Goal: Check status: Check status

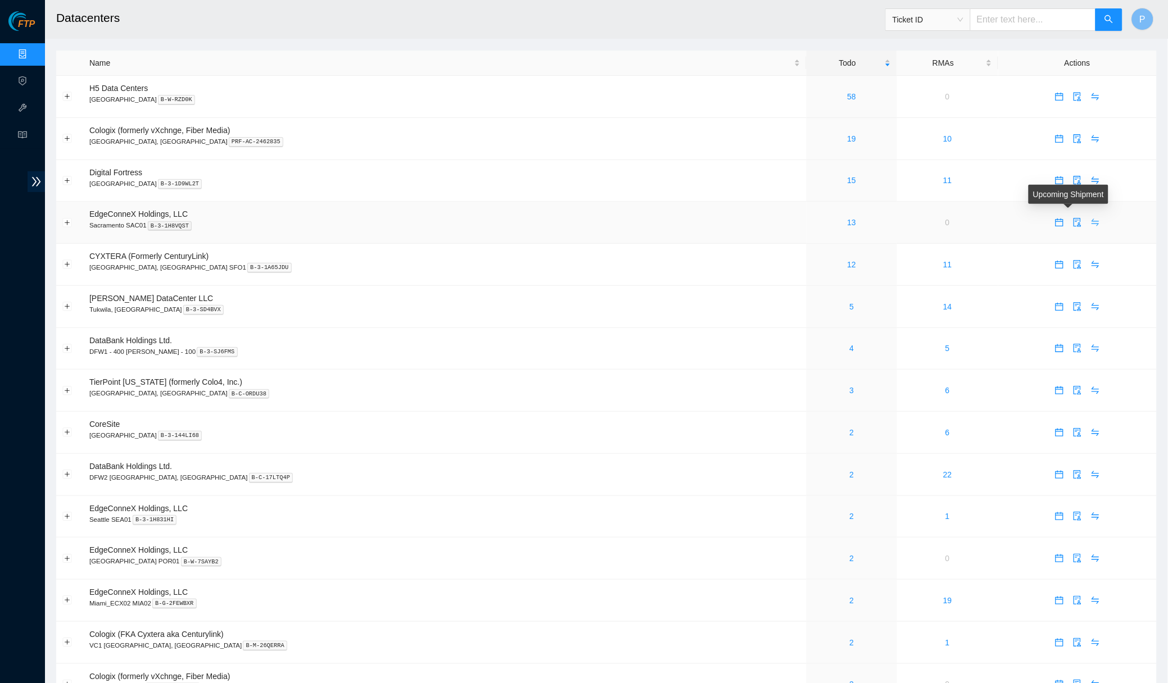
click at [1091, 222] on icon "swap" at bounding box center [1095, 222] width 9 height 9
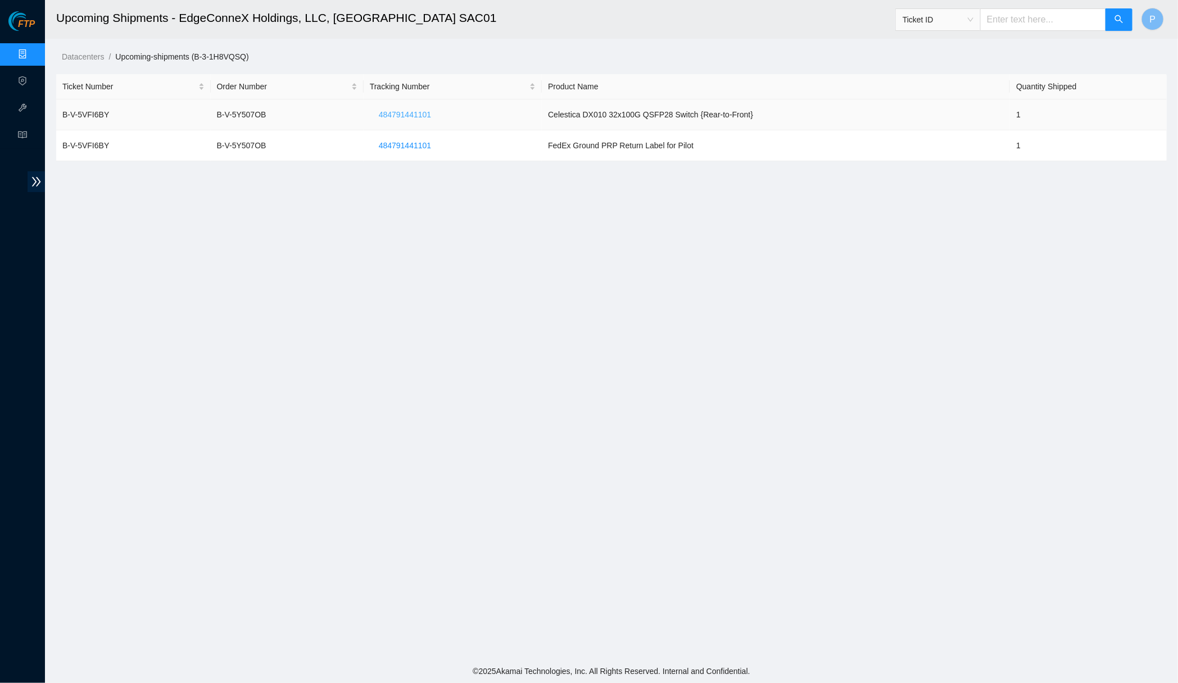
click at [414, 112] on span "484791441101" at bounding box center [405, 114] width 52 height 12
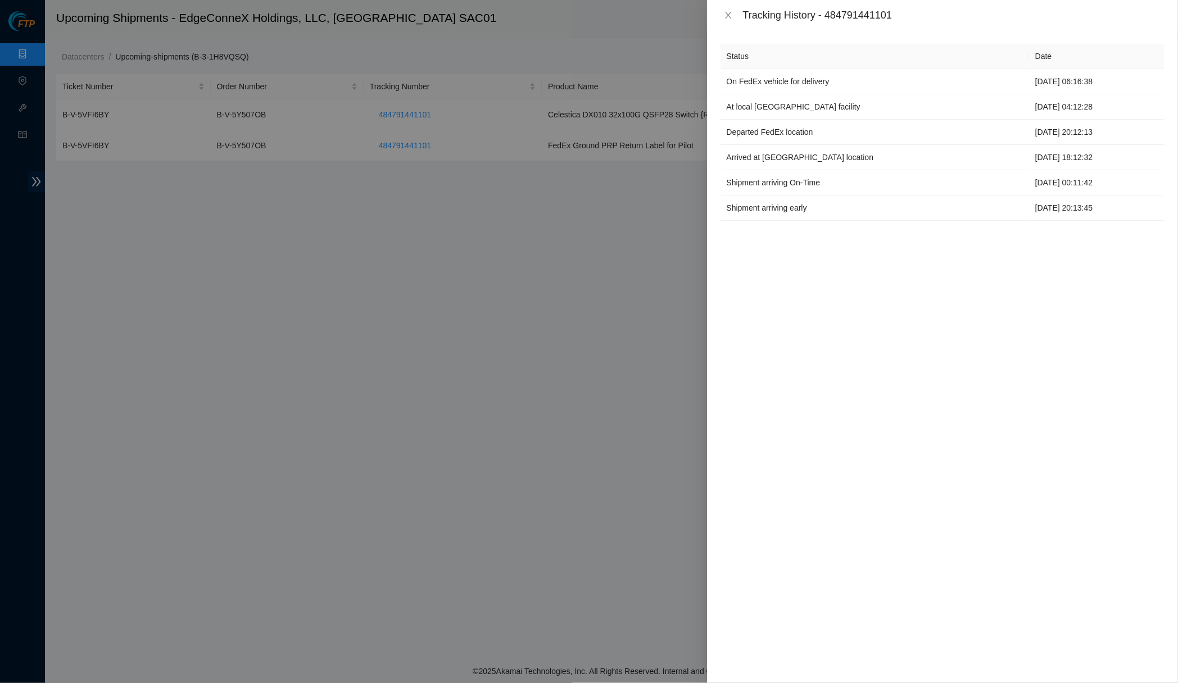
click at [718, 16] on div "Tracking History - 484791441101" at bounding box center [942, 15] width 471 height 30
click at [729, 14] on icon "close" at bounding box center [728, 15] width 9 height 9
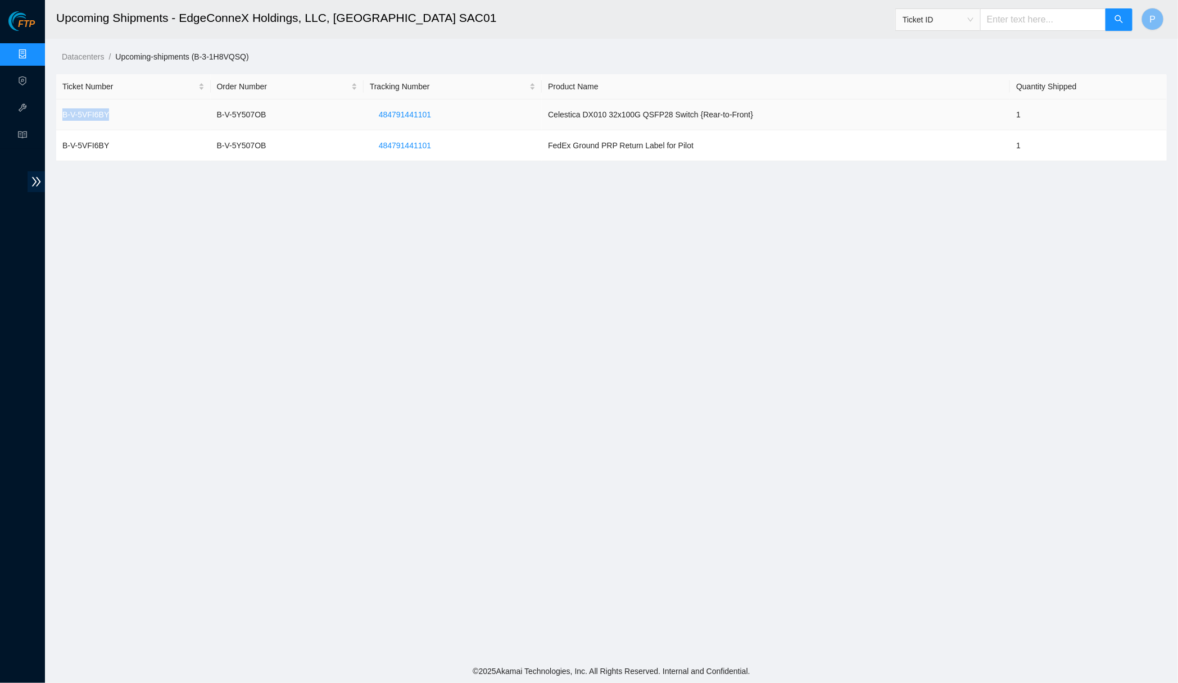
drag, startPoint x: 119, startPoint y: 115, endPoint x: 61, endPoint y: 115, distance: 58.4
click at [61, 115] on td "B-V-5VFI6BY" at bounding box center [133, 114] width 155 height 31
copy td "B-V-5VFI6BY"
drag, startPoint x: 442, startPoint y: 114, endPoint x: 375, endPoint y: 114, distance: 66.9
click at [375, 114] on button "484791441101" at bounding box center [405, 115] width 70 height 18
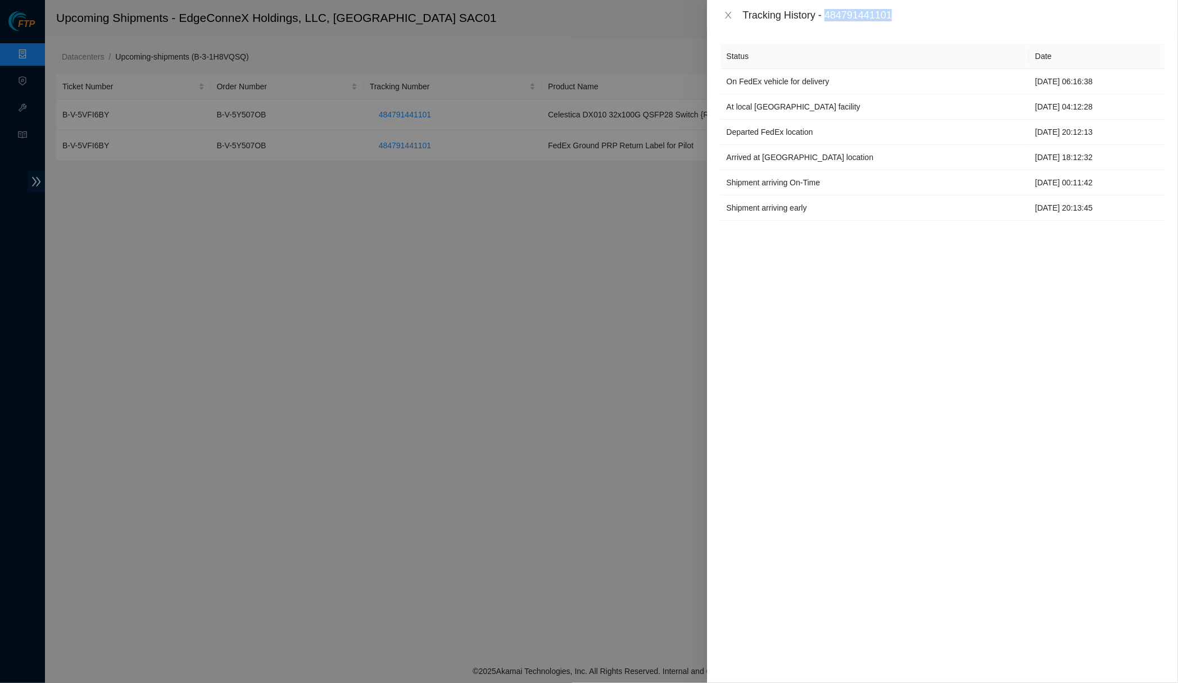
drag, startPoint x: 919, startPoint y: 12, endPoint x: 832, endPoint y: 11, distance: 87.1
click at [832, 11] on div "Tracking History - 484791441101" at bounding box center [953, 15] width 421 height 12
copy div "484791441101"
click at [731, 17] on icon "close" at bounding box center [728, 15] width 9 height 9
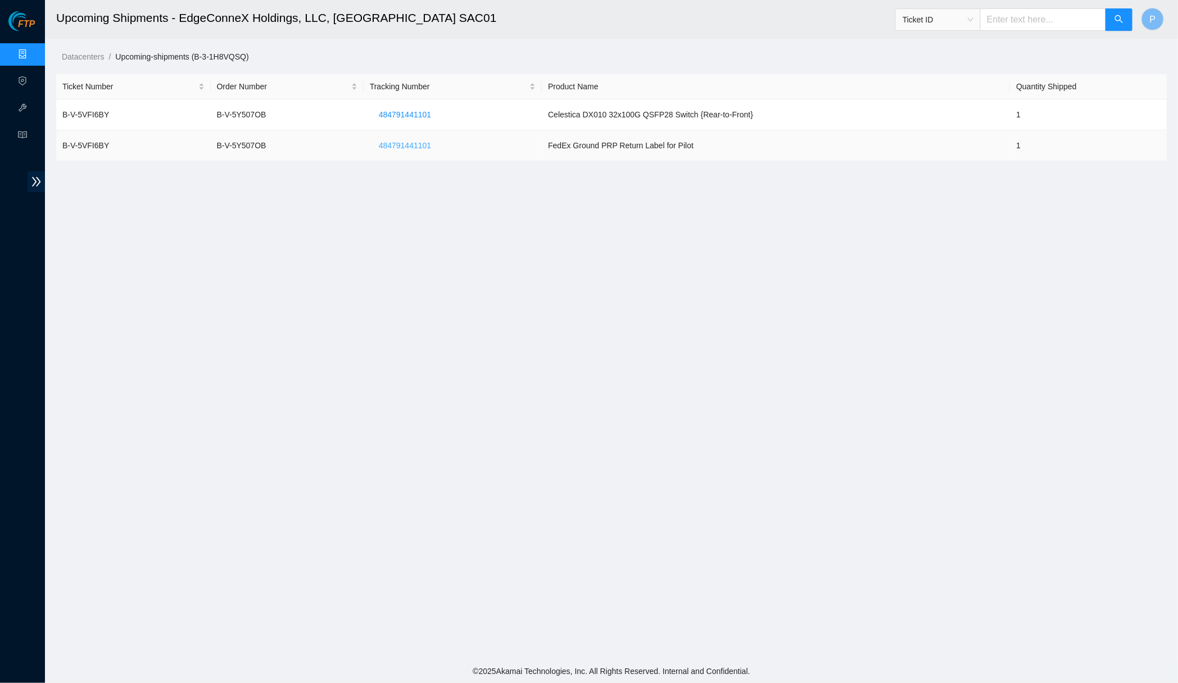
click at [391, 141] on span "484791441101" at bounding box center [405, 145] width 52 height 12
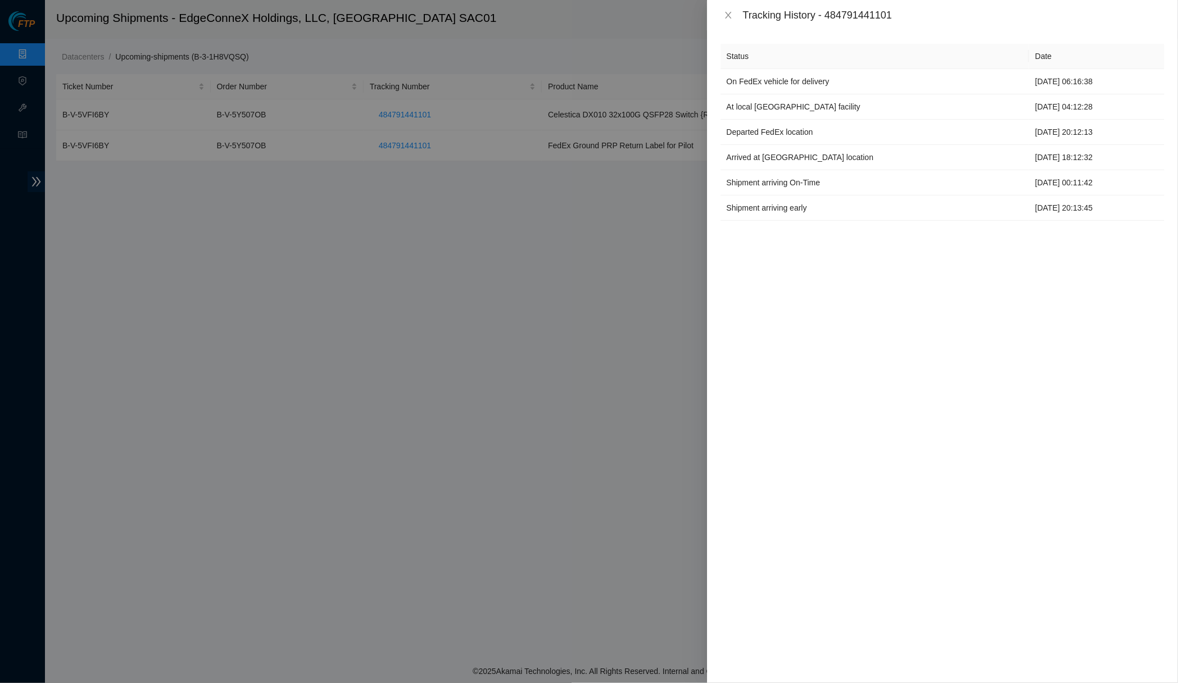
click at [729, 22] on div "Tracking History - 484791441101" at bounding box center [942, 15] width 471 height 30
click at [725, 16] on icon "close" at bounding box center [728, 15] width 9 height 9
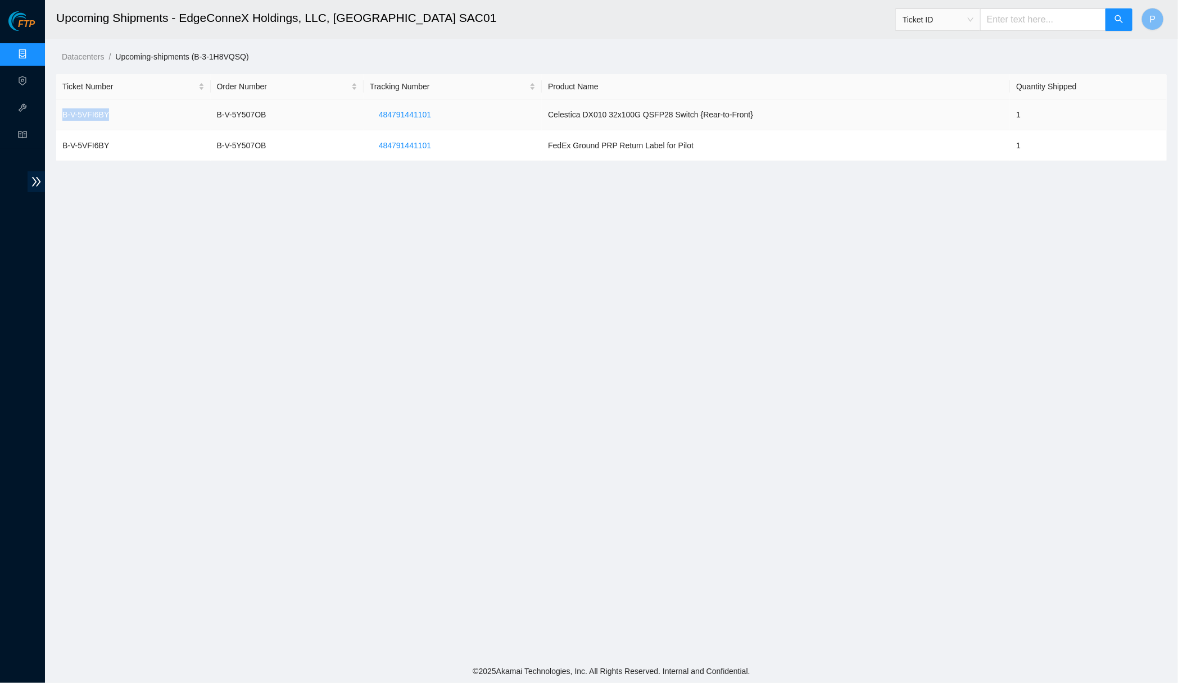
drag, startPoint x: 129, startPoint y: 110, endPoint x: 58, endPoint y: 111, distance: 70.8
click at [58, 111] on td "B-V-5VFI6BY" at bounding box center [133, 114] width 155 height 31
copy td "B-V-5VFI6BY"
click at [26, 148] on li "Support" at bounding box center [22, 136] width 45 height 25
click at [26, 137] on icon "read" at bounding box center [22, 134] width 9 height 9
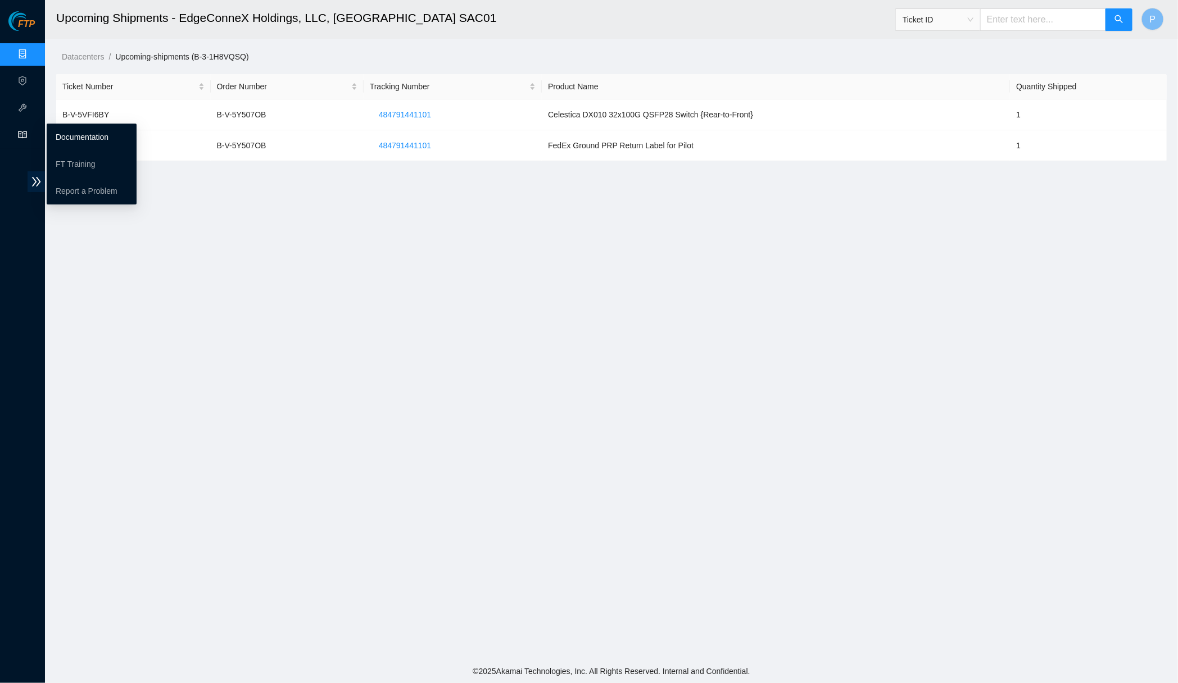
click at [69, 142] on link "Documentation" at bounding box center [82, 137] width 53 height 9
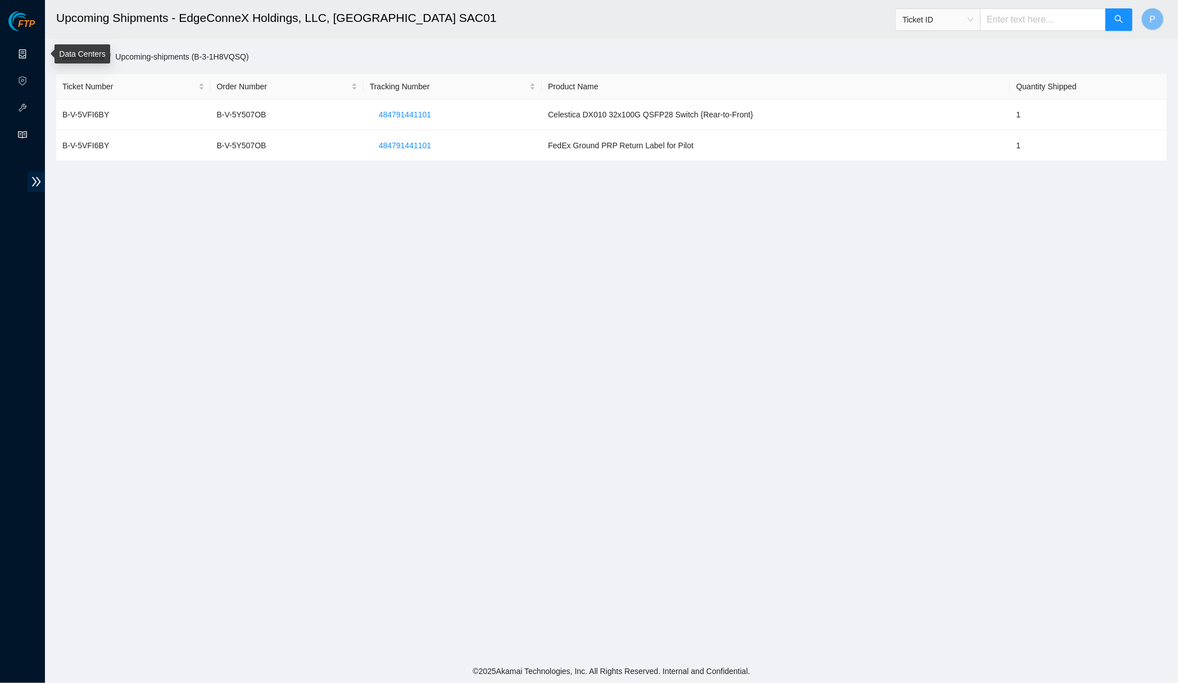
click at [33, 50] on link "Data Centers" at bounding box center [56, 54] width 46 height 9
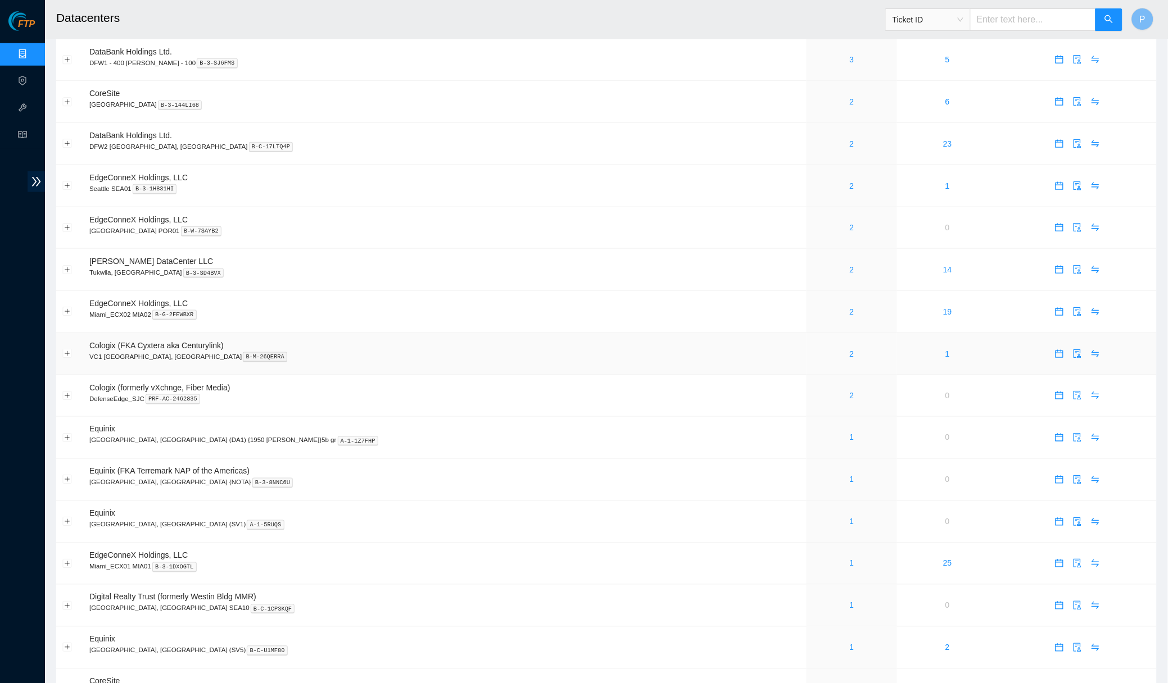
scroll to position [310, 0]
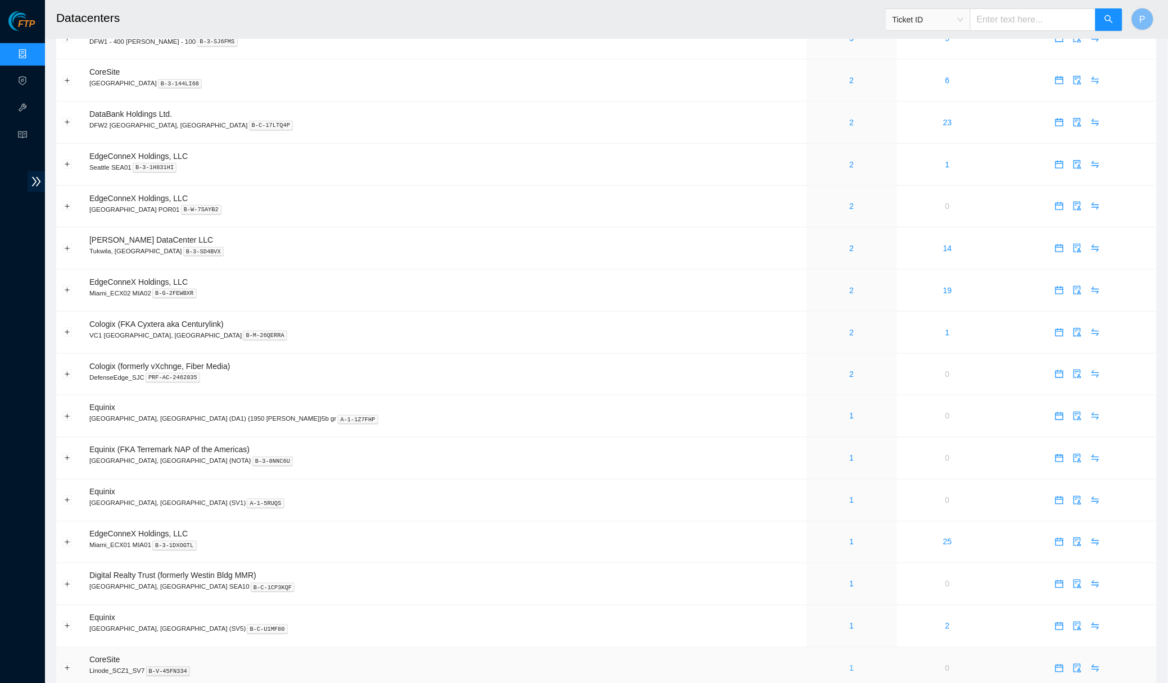
click at [850, 664] on link "1" at bounding box center [852, 668] width 4 height 9
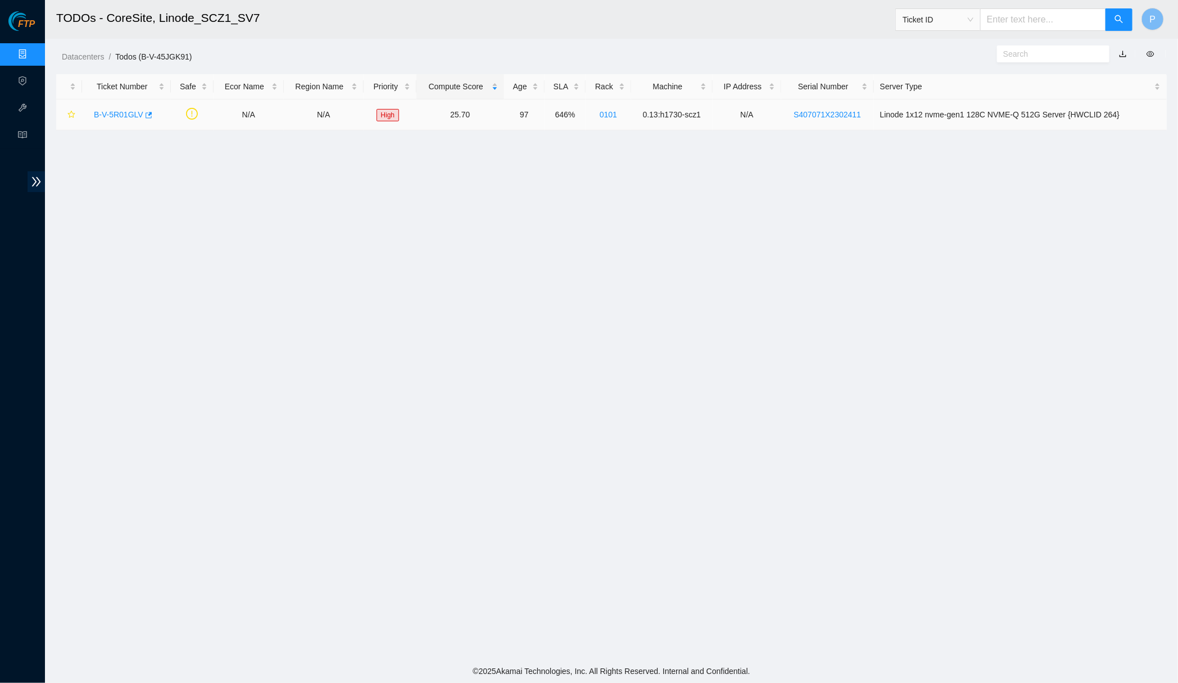
click at [114, 117] on link "B-V-5R01GLV" at bounding box center [118, 114] width 49 height 9
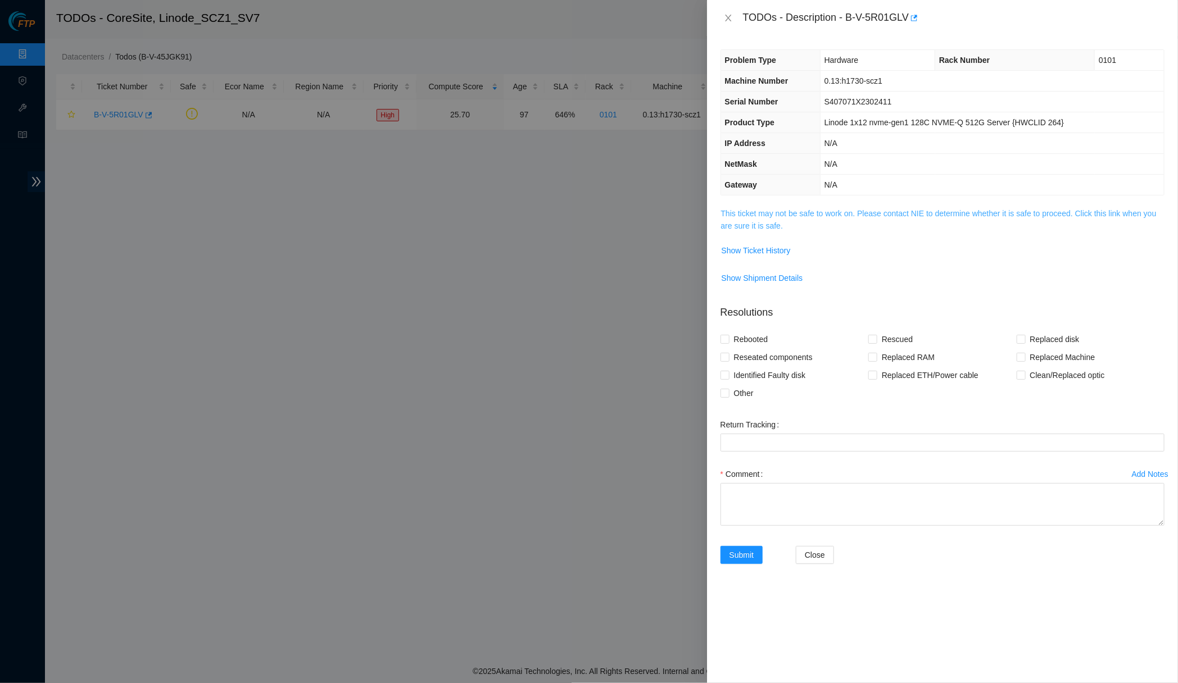
click at [819, 209] on link "This ticket may not be safe to work on. Please contact NIE to determine whether…" at bounding box center [938, 219] width 435 height 21
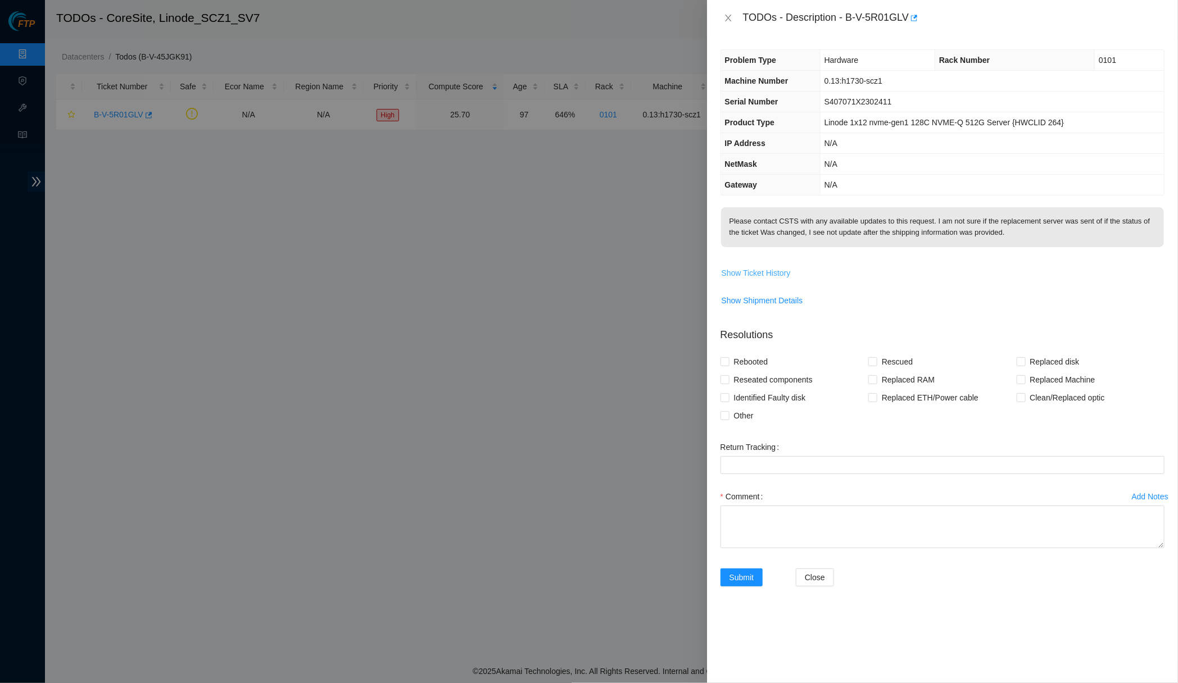
click at [791, 269] on span "Show Ticket History" at bounding box center [755, 273] width 69 height 12
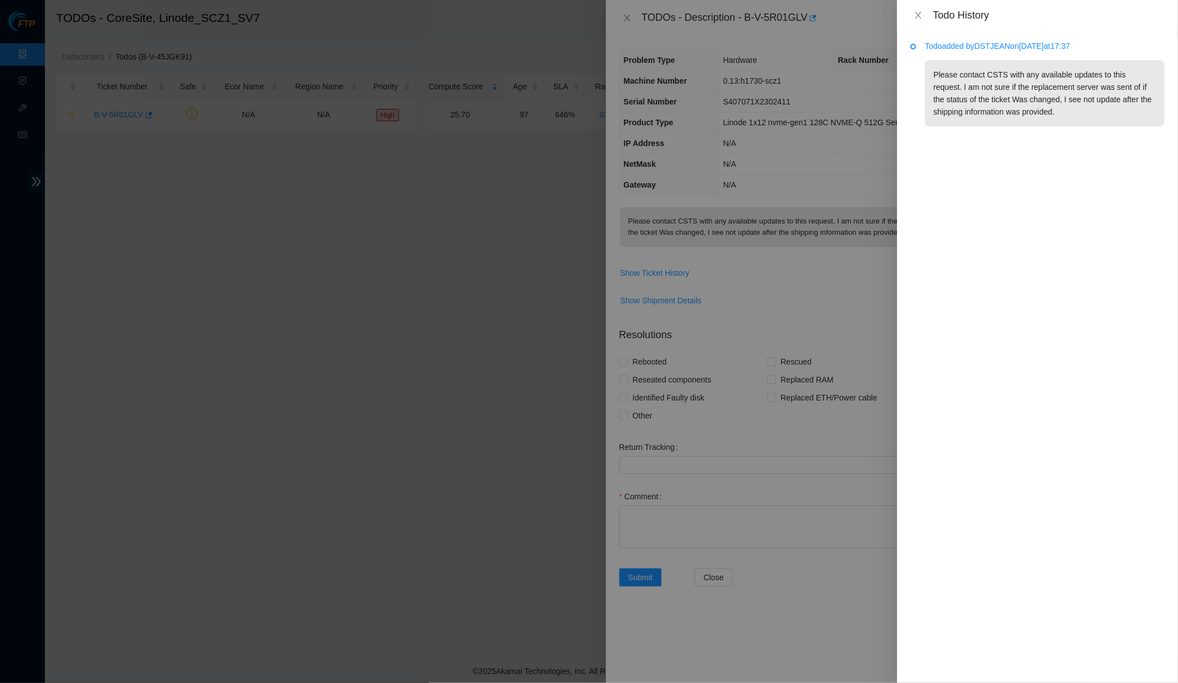
click at [916, 12] on icon "close" at bounding box center [918, 15] width 6 height 7
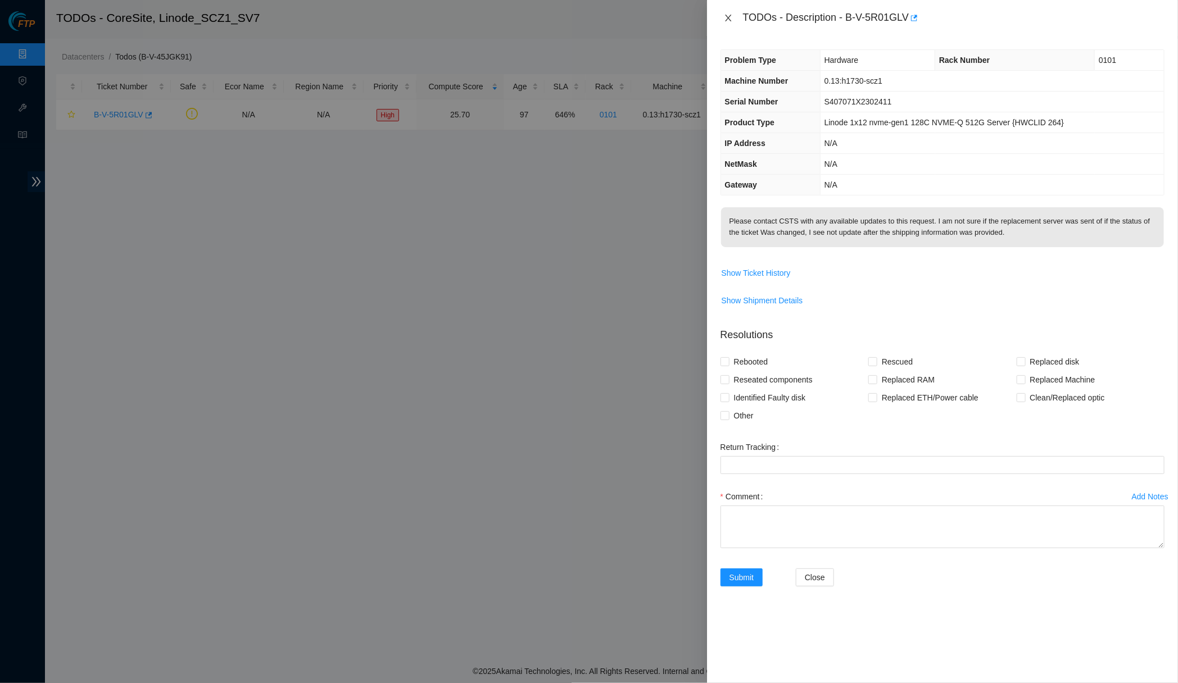
click at [729, 13] on button "Close" at bounding box center [728, 18] width 16 height 11
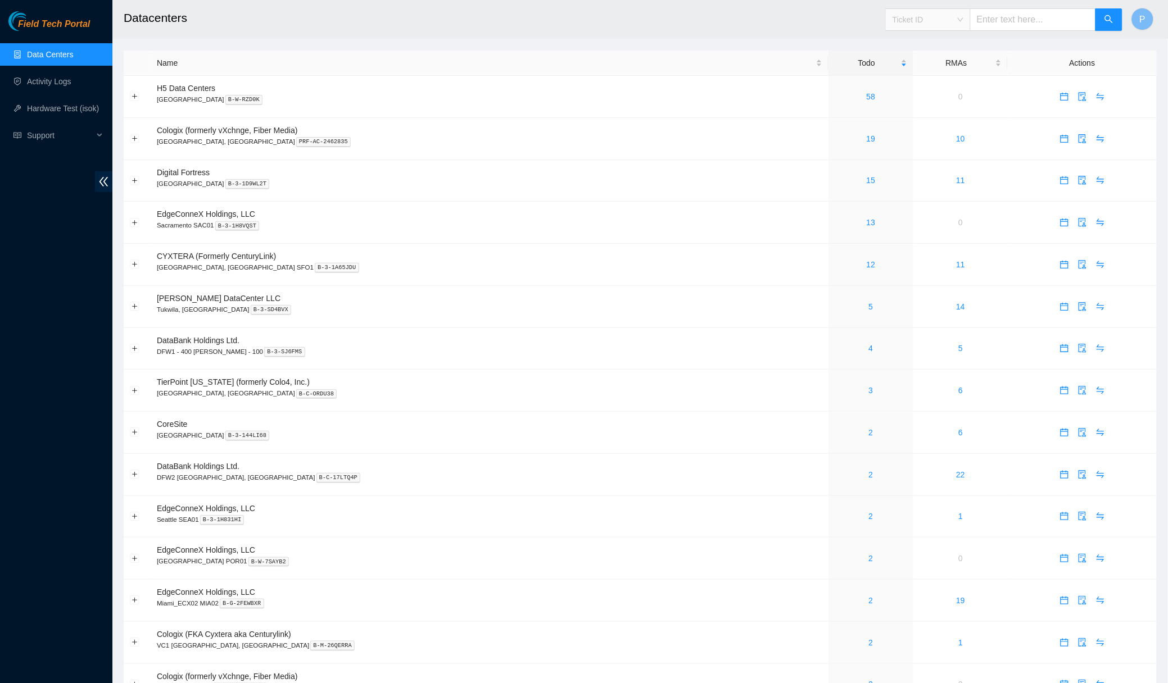
click at [960, 20] on span "Ticket ID" at bounding box center [927, 19] width 71 height 17
click at [1017, 22] on input "text" at bounding box center [1033, 19] width 126 height 22
paste input "B-V-5VFI6BY"
type input "B-V-5VFI6BY"
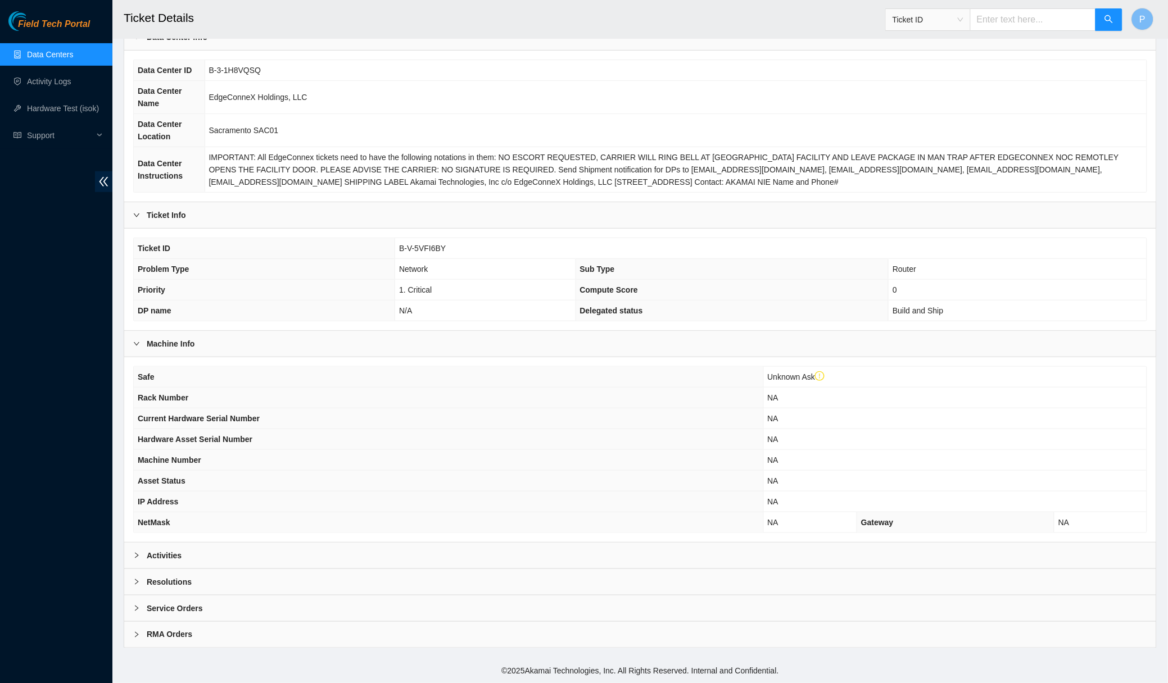
click at [255, 568] on div "Activities" at bounding box center [640, 556] width 1032 height 26
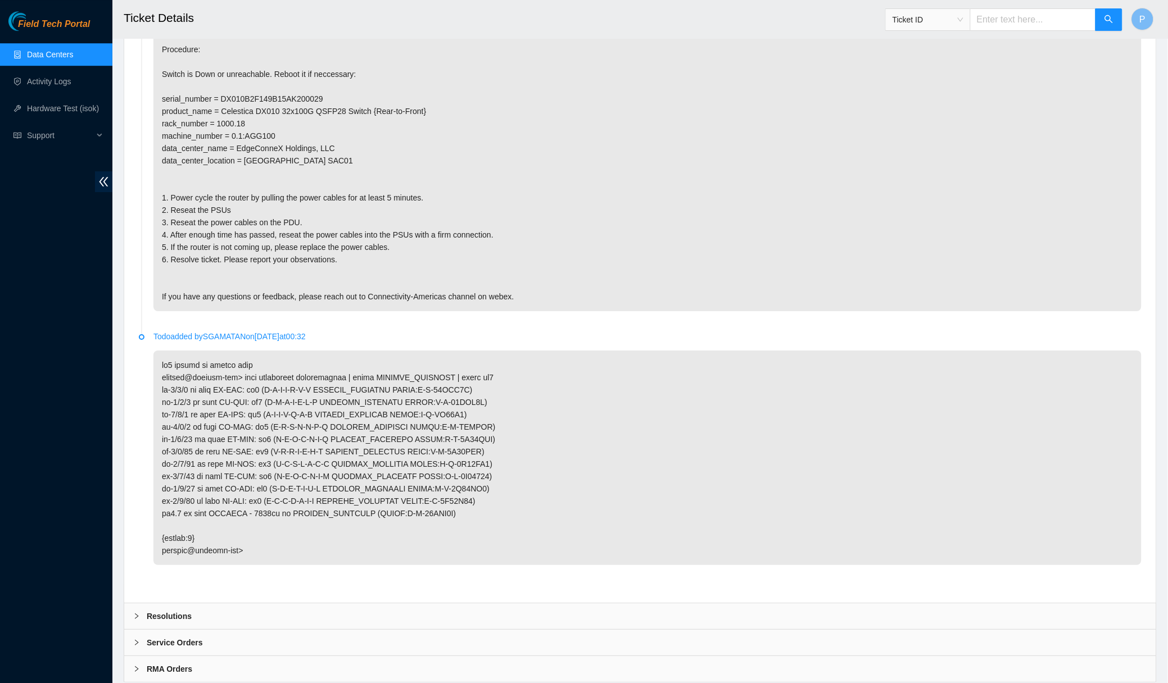
click at [213, 656] on div "RMA Orders" at bounding box center [640, 669] width 1032 height 26
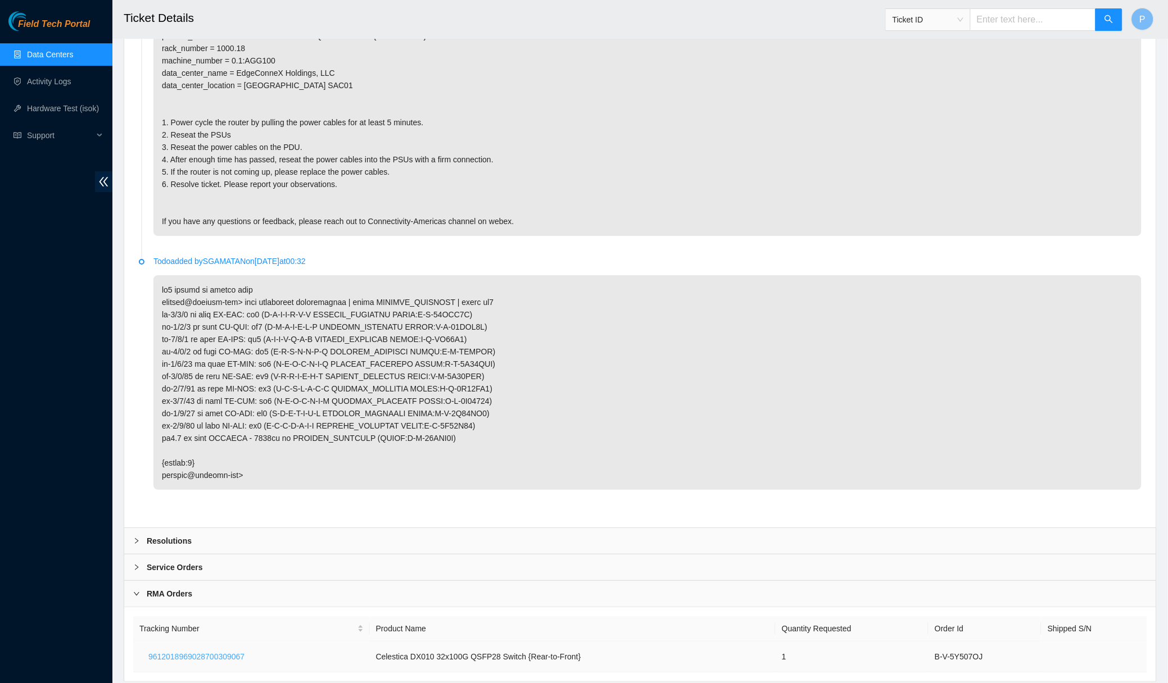
scroll to position [1205, 0]
click at [240, 651] on span "9612018969028700309067" at bounding box center [196, 657] width 96 height 12
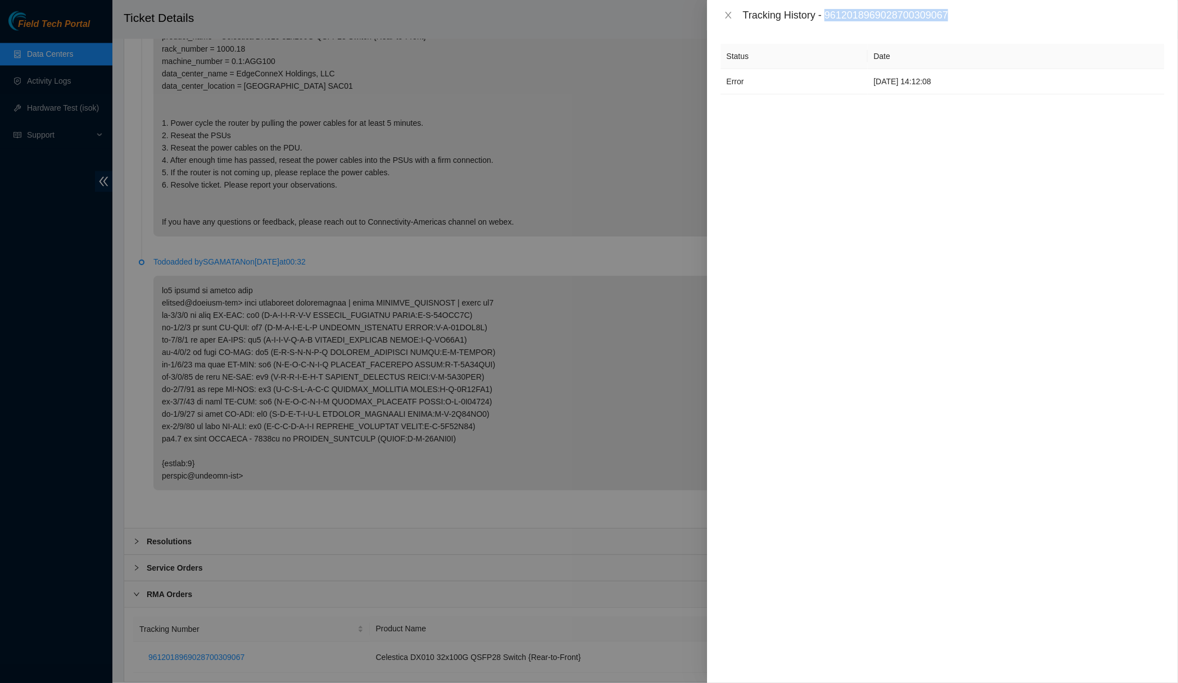
drag, startPoint x: 987, startPoint y: 13, endPoint x: 831, endPoint y: 12, distance: 156.2
click at [831, 12] on div "Tracking History - 9612018969028700309067" at bounding box center [953, 15] width 421 height 12
copy div "9612018969028700309067"
click at [755, 232] on div "Status Date Error 10-10-2025 14:12:08" at bounding box center [942, 356] width 471 height 653
click at [729, 20] on button "Close" at bounding box center [728, 15] width 16 height 11
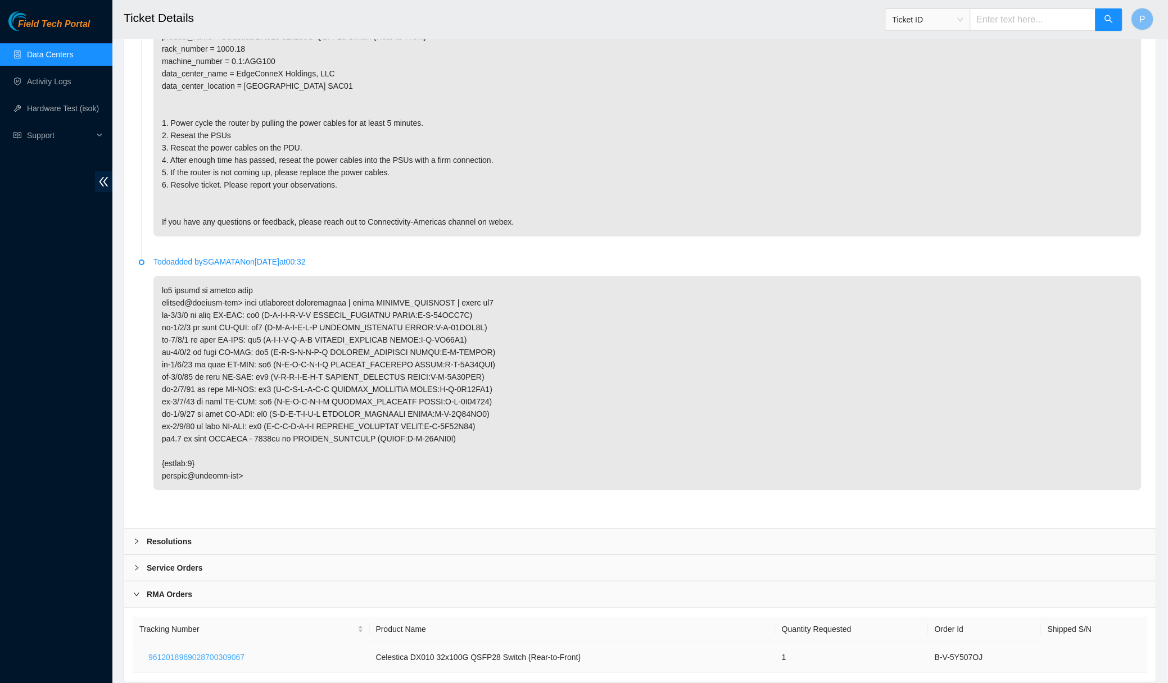
drag, startPoint x: 278, startPoint y: 622, endPoint x: 159, endPoint y: 619, distance: 118.6
click at [159, 642] on td "9612018969028700309067" at bounding box center [251, 657] width 237 height 31
click at [307, 555] on div "Service Orders" at bounding box center [640, 568] width 1032 height 26
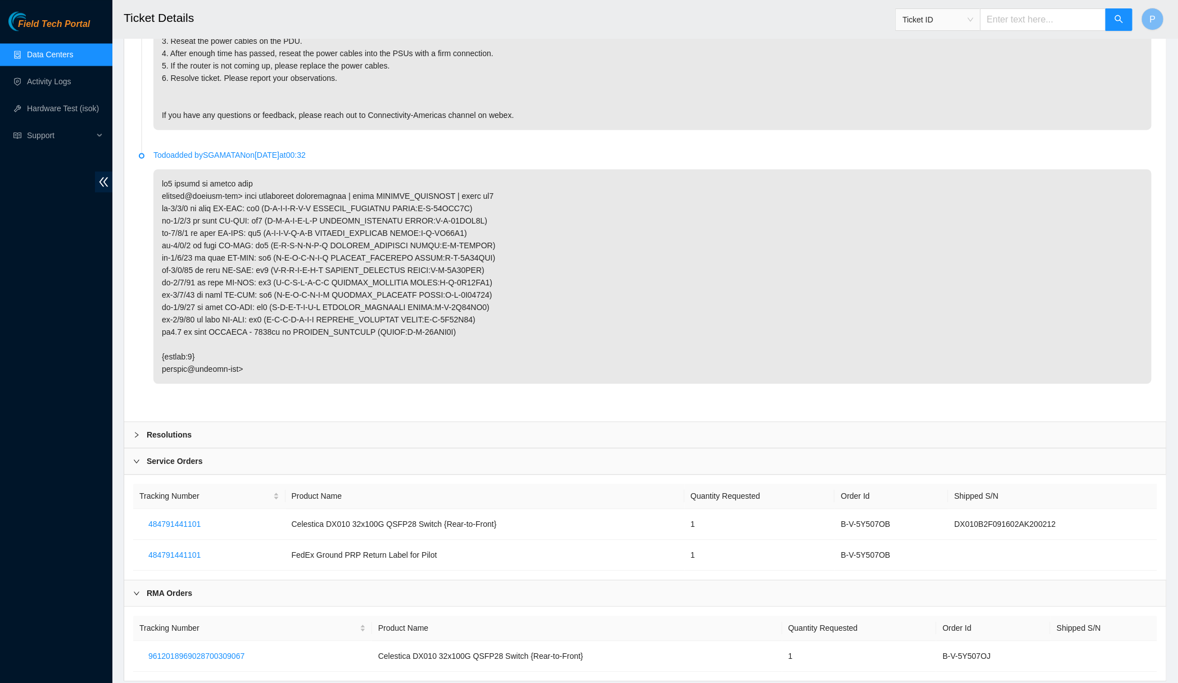
scroll to position [1310, 0]
drag, startPoint x: 1068, startPoint y: 488, endPoint x: 950, endPoint y: 492, distance: 118.0
click at [950, 511] on td "DX010B2F091602AK200212" at bounding box center [1052, 526] width 209 height 31
copy td "DX010B2F091602AK200212"
click at [189, 551] on span "484791441101" at bounding box center [174, 557] width 52 height 12
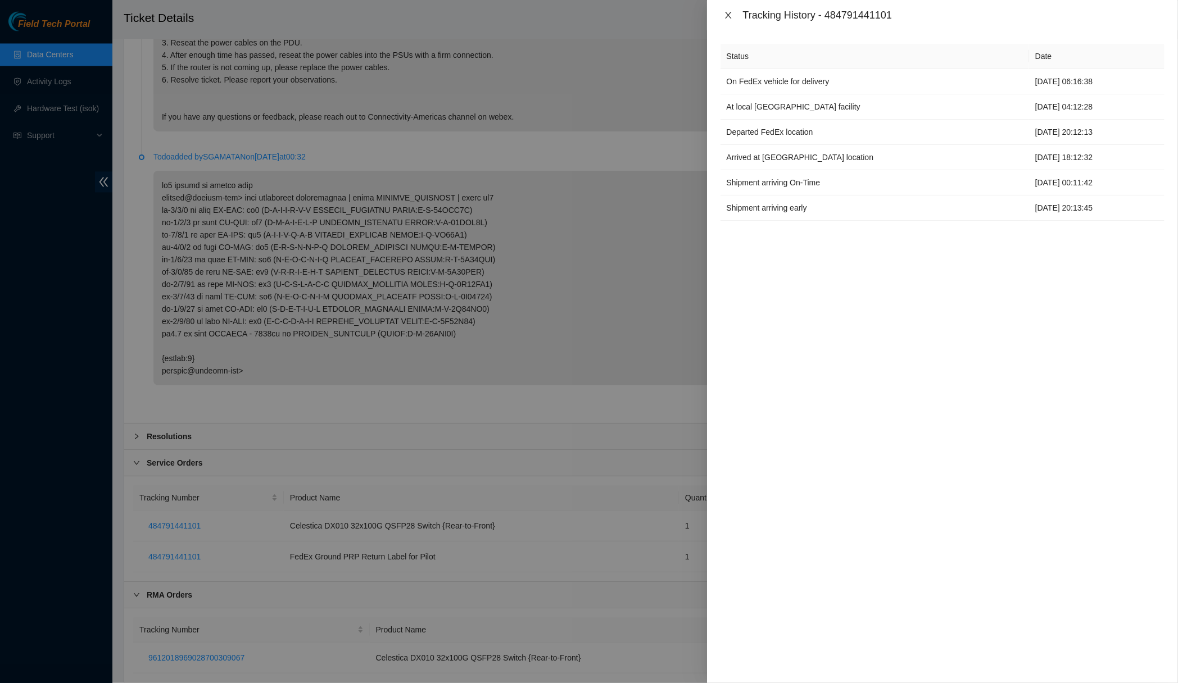
click at [728, 14] on icon "close" at bounding box center [728, 15] width 9 height 9
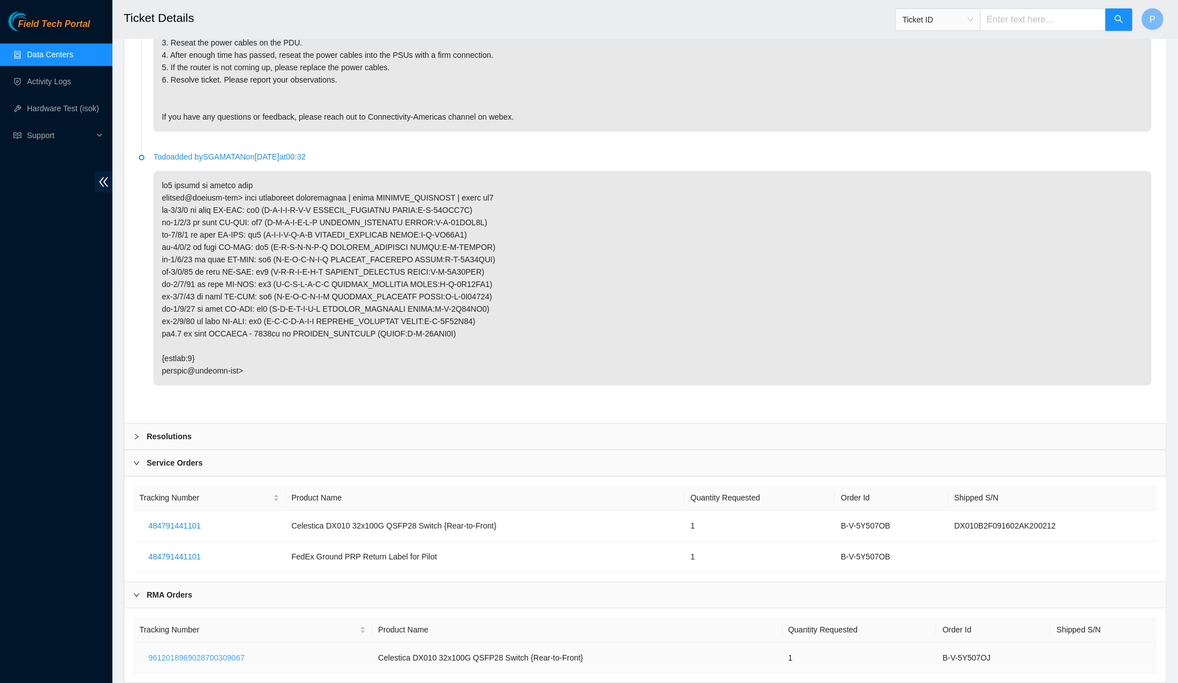
drag, startPoint x: 271, startPoint y: 627, endPoint x: 155, endPoint y: 623, distance: 115.8
click at [155, 643] on td "9612018969028700309067" at bounding box center [252, 658] width 239 height 31
drag, startPoint x: 287, startPoint y: 621, endPoint x: 156, endPoint y: 621, distance: 130.9
click at [156, 643] on td "9612018969028700309067" at bounding box center [252, 658] width 239 height 31
click at [162, 652] on span "9612018969028700309067" at bounding box center [196, 658] width 96 height 12
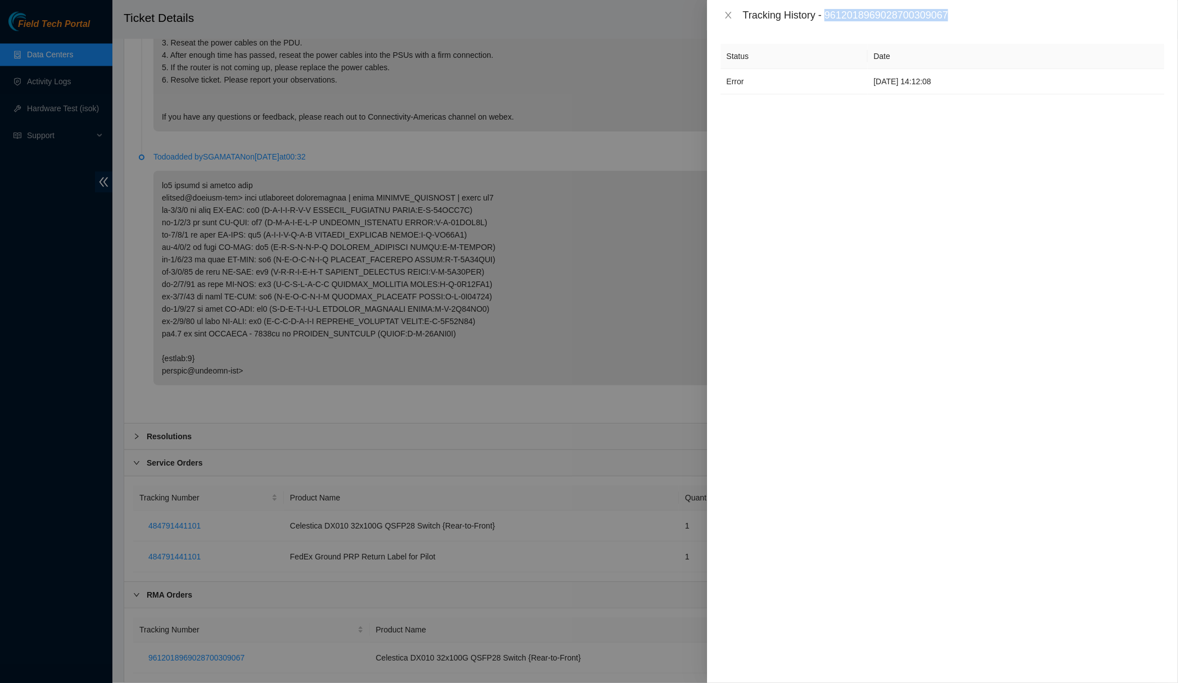
drag, startPoint x: 831, startPoint y: 14, endPoint x: 975, endPoint y: 12, distance: 143.9
click at [975, 12] on div "Tracking History - 9612018969028700309067" at bounding box center [953, 15] width 421 height 12
copy div "9612018969028700309067"
click at [727, 11] on icon "close" at bounding box center [728, 15] width 9 height 9
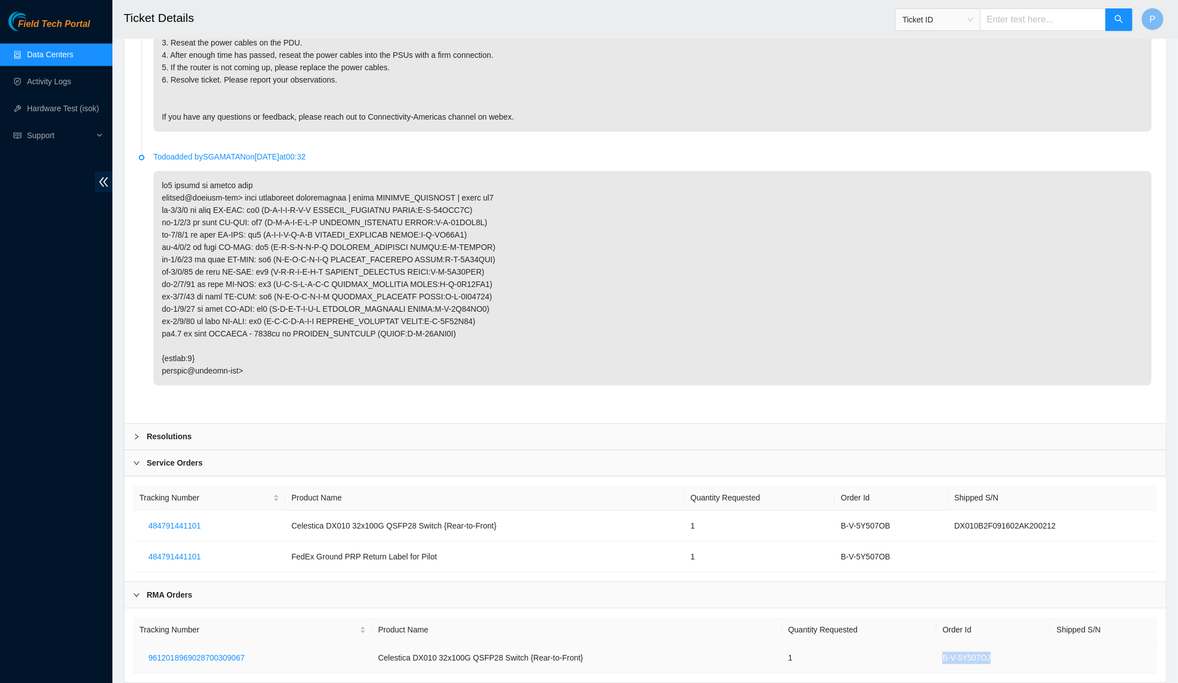
drag, startPoint x: 1005, startPoint y: 621, endPoint x: 939, endPoint y: 621, distance: 65.7
click at [939, 643] on td "B-V-5Y507OJ" at bounding box center [993, 658] width 114 height 31
copy td "B-V-5Y507OJ"
drag, startPoint x: 894, startPoint y: 497, endPoint x: 836, endPoint y: 494, distance: 58.5
click at [836, 511] on td "B-V-5Y507OB" at bounding box center [891, 526] width 114 height 31
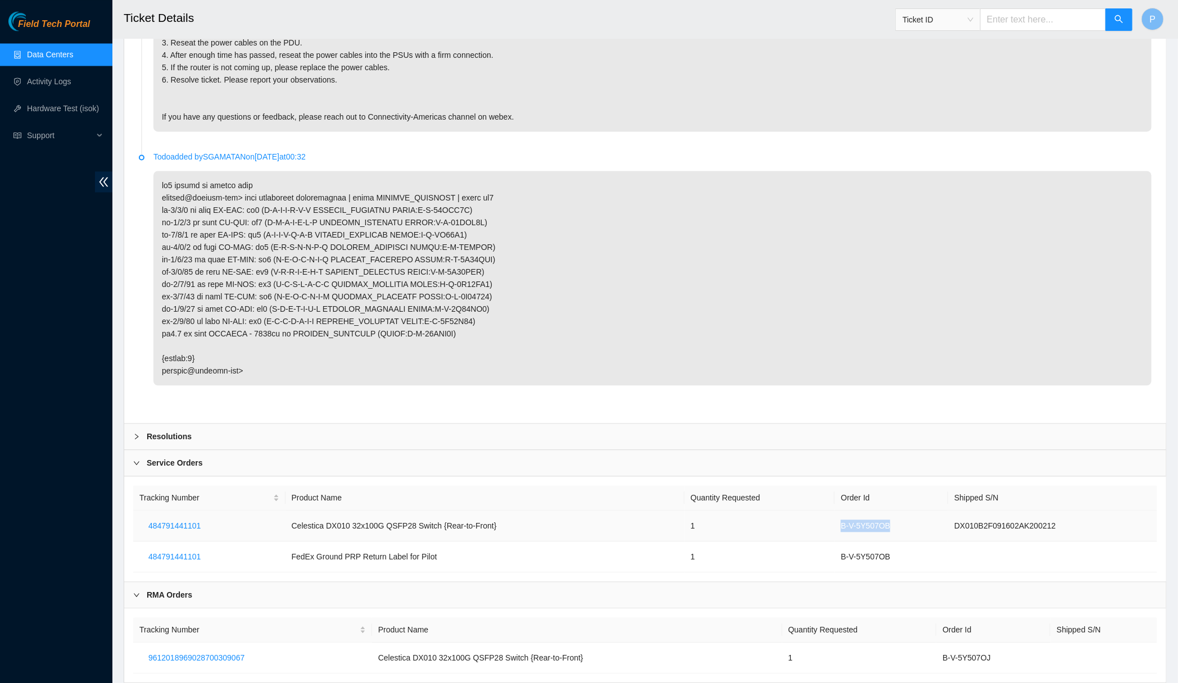
copy td "B-V-5Y507OB"
click at [660, 308] on p at bounding box center [652, 278] width 998 height 215
click at [211, 582] on div "RMA Orders" at bounding box center [645, 595] width 1042 height 26
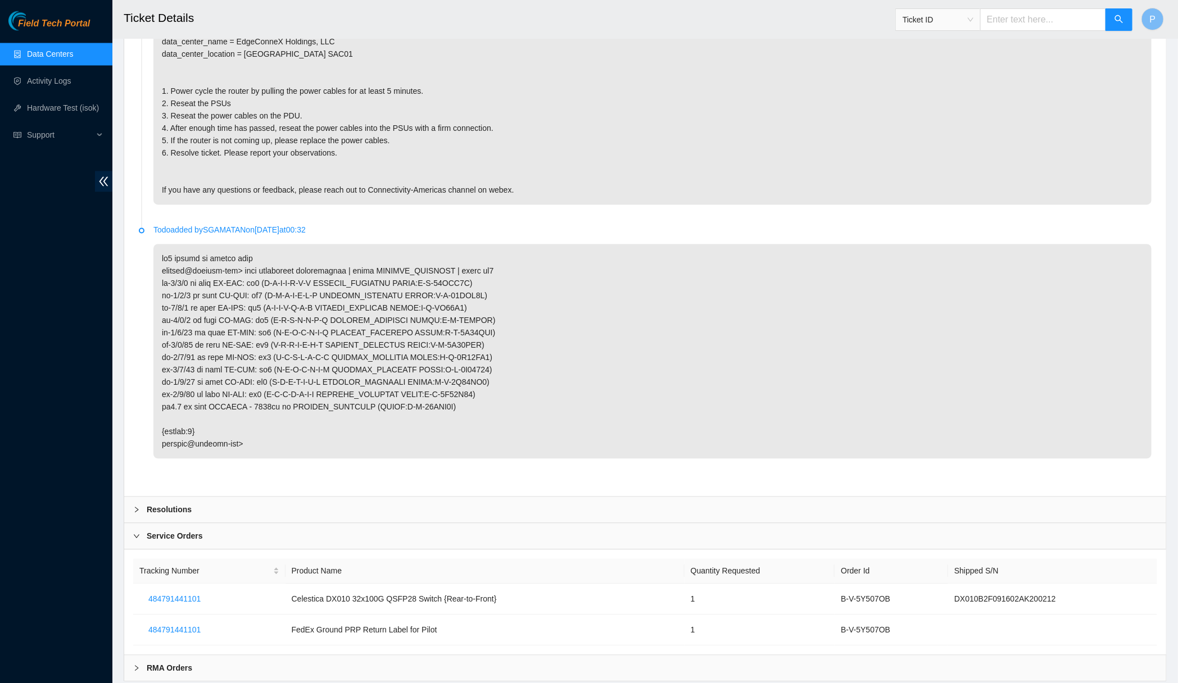
click at [246, 524] on div "Service Orders" at bounding box center [645, 537] width 1042 height 26
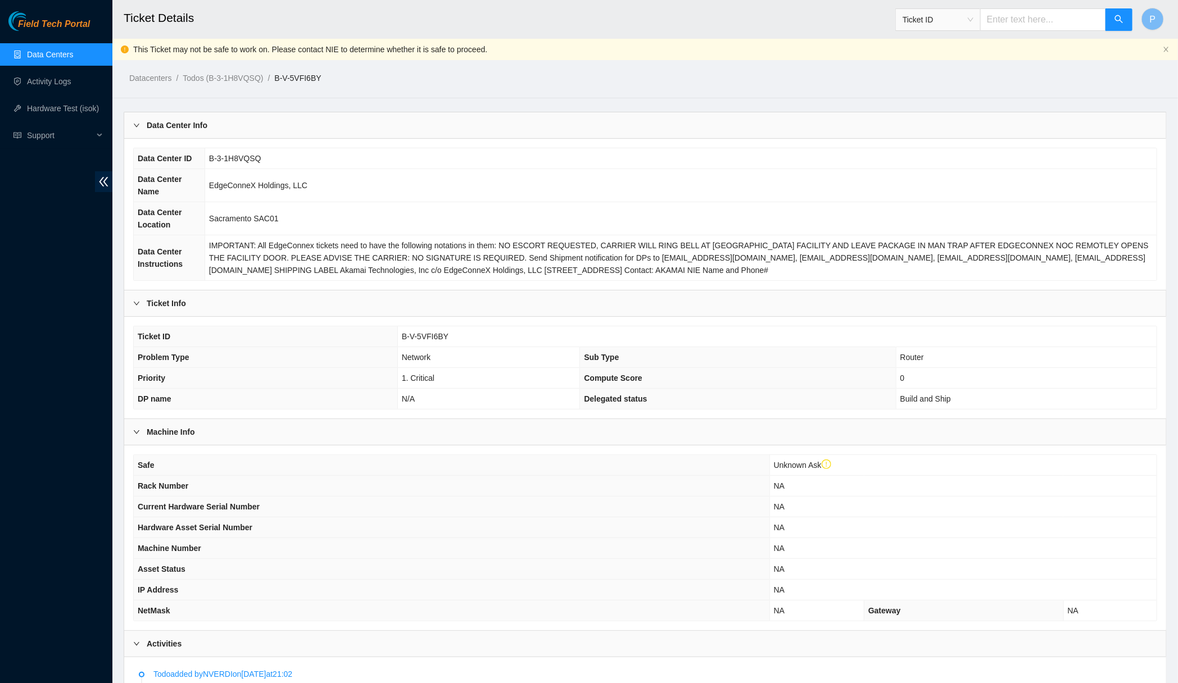
scroll to position [0, 0]
click at [1162, 49] on div "This Ticket may not be safe to work on. Please contact NIE to determine whether…" at bounding box center [644, 49] width 1065 height 21
click at [1168, 48] on icon "close" at bounding box center [1166, 49] width 7 height 7
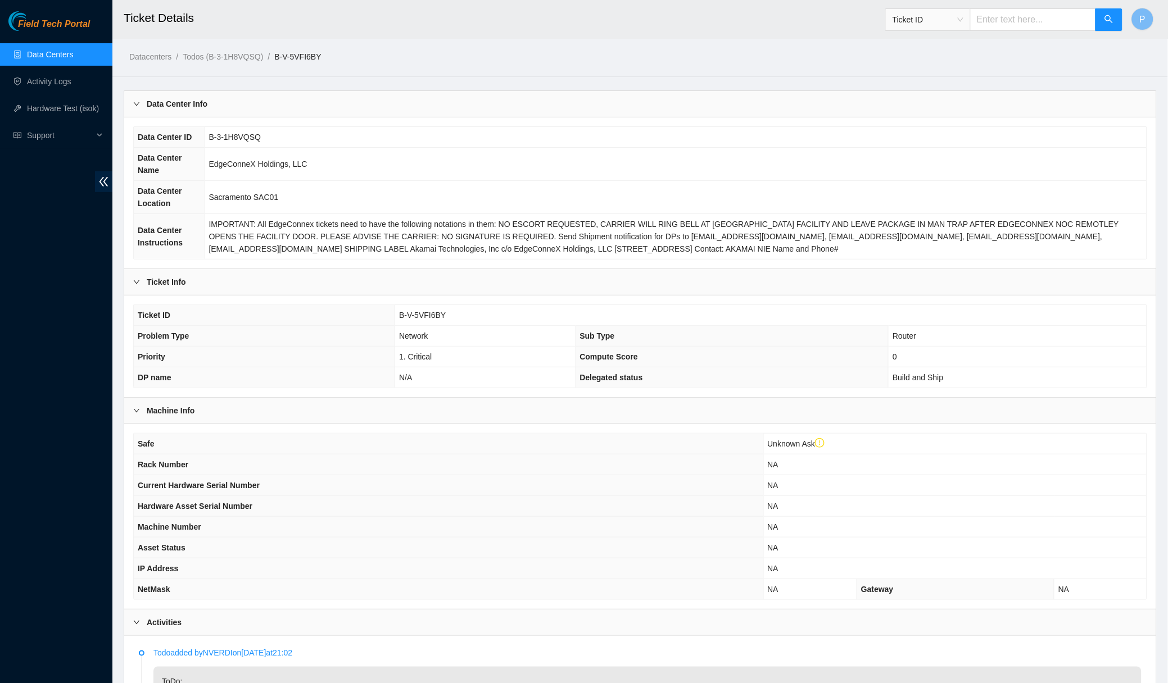
click at [535, 548] on th "Asset Status" at bounding box center [448, 548] width 629 height 21
click at [947, 23] on span "Ticket ID" at bounding box center [927, 19] width 71 height 17
drag, startPoint x: 918, startPoint y: 122, endPoint x: 946, endPoint y: 70, distance: 59.8
click at [918, 123] on div "Tracking Number" at bounding box center [927, 131] width 85 height 18
click at [1031, 20] on input "text" at bounding box center [1033, 19] width 126 height 22
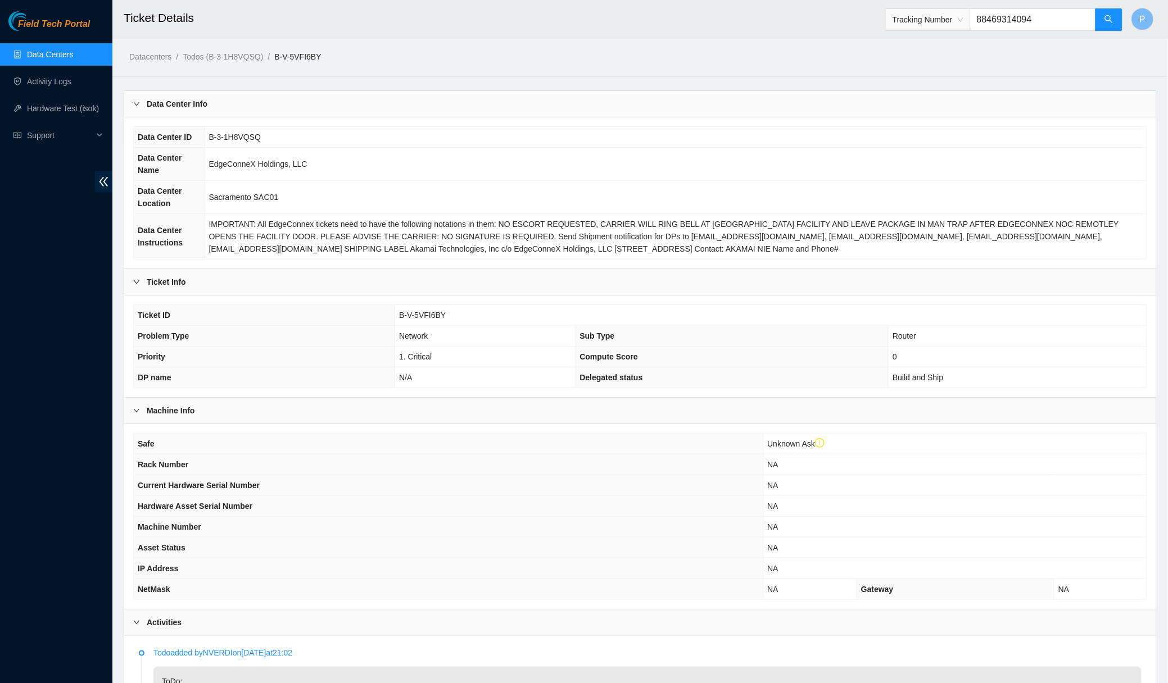
type input "884693140943"
drag, startPoint x: 1055, startPoint y: 16, endPoint x: 942, endPoint y: 16, distance: 112.4
click at [942, 16] on span "Tracking Number 884693140943" at bounding box center [1004, 19] width 238 height 22
click at [1111, 19] on icon "search" at bounding box center [1108, 19] width 9 height 9
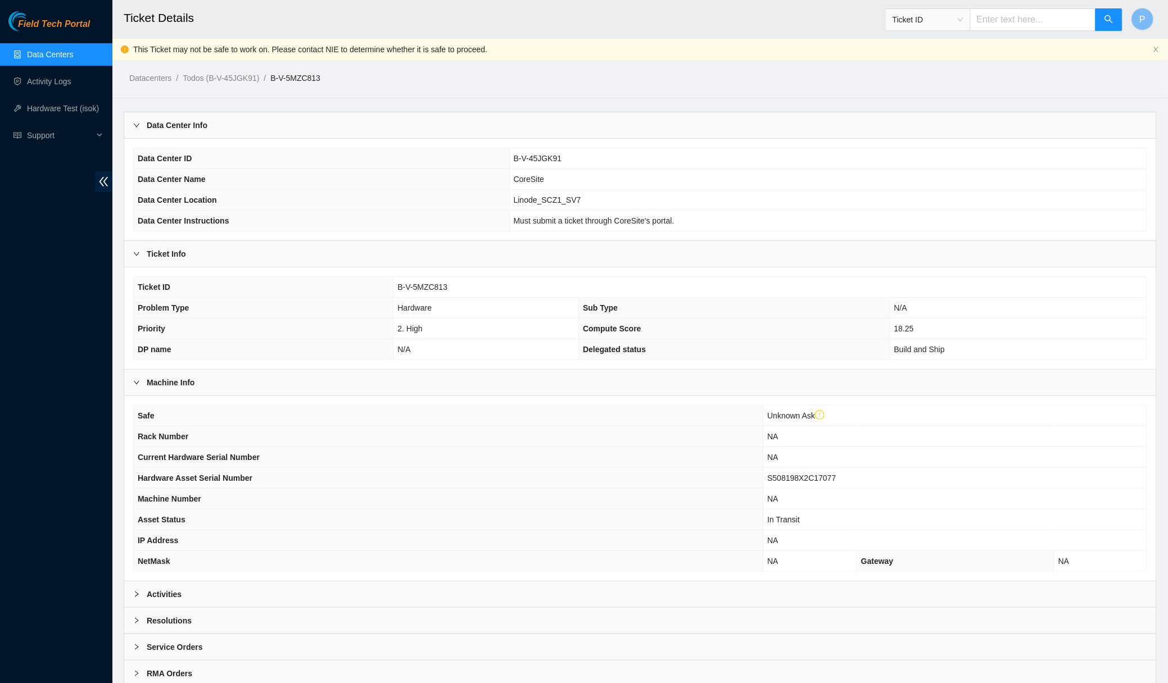
scroll to position [29, 0]
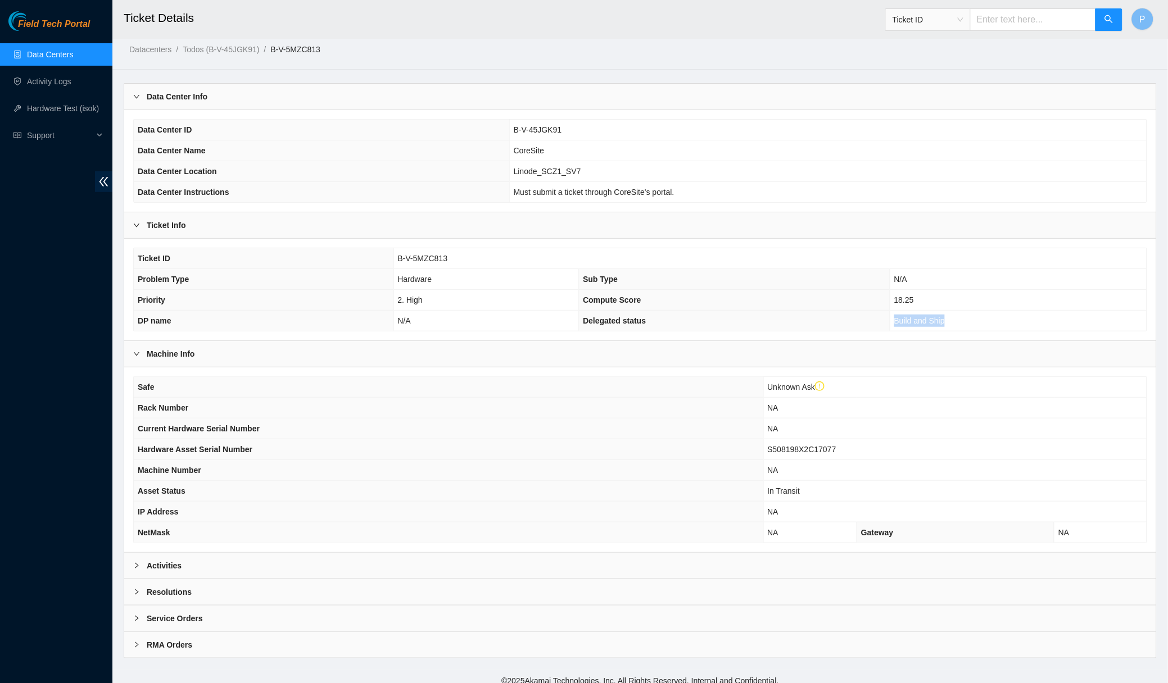
drag, startPoint x: 969, startPoint y: 317, endPoint x: 874, endPoint y: 320, distance: 94.4
click at [874, 320] on tr "DP name N/A Delegated status Build and Ship" at bounding box center [640, 321] width 1013 height 21
click at [897, 316] on span "Build and Ship" at bounding box center [919, 320] width 51 height 9
click at [571, 553] on div "Activities" at bounding box center [640, 566] width 1032 height 26
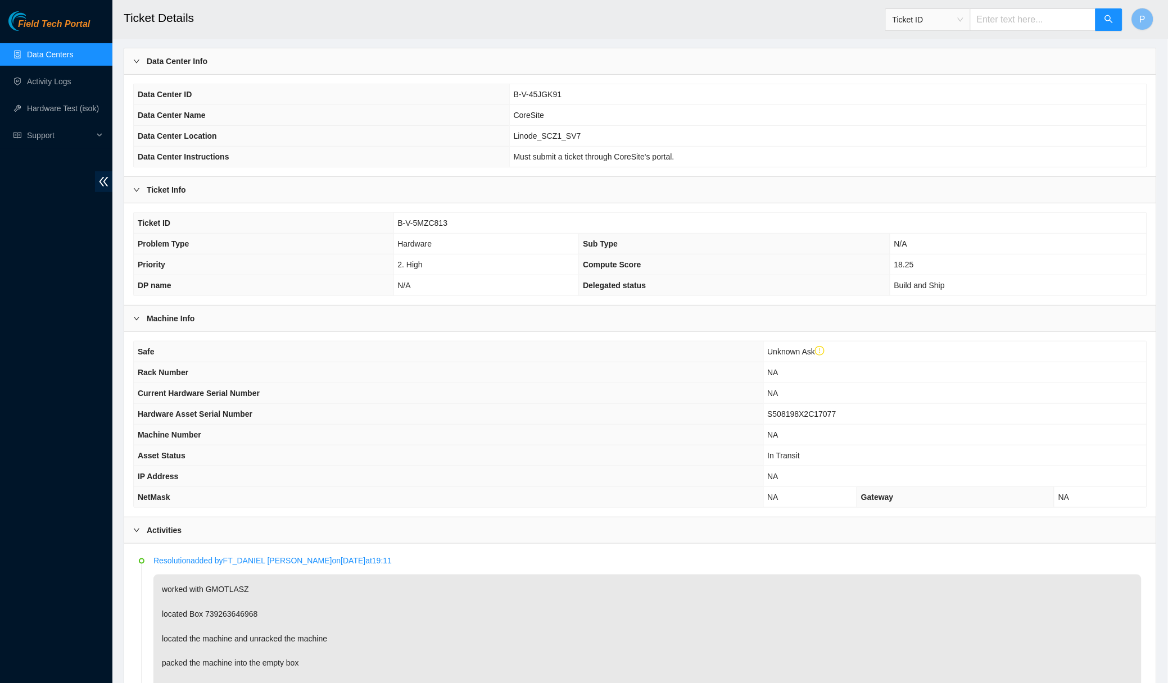
scroll to position [0, 0]
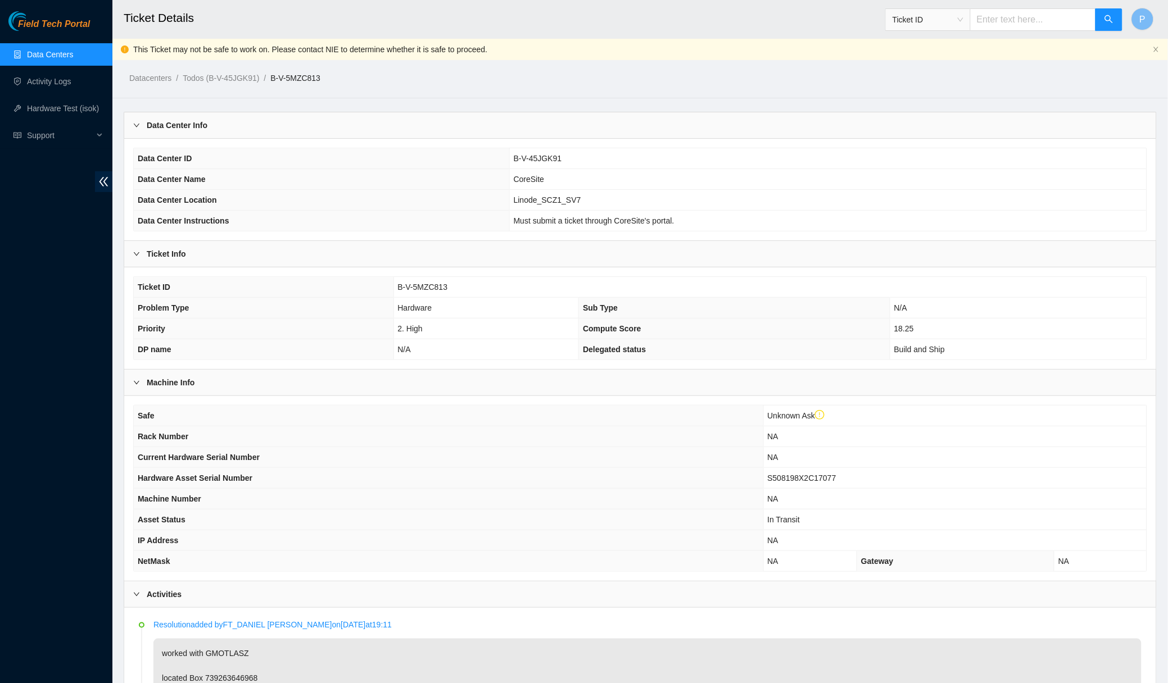
click at [585, 69] on div "Datacenters / Todos (B-V-45JGK91) / B-V-5MZC813 /" at bounding box center [508, 52] width 792 height 63
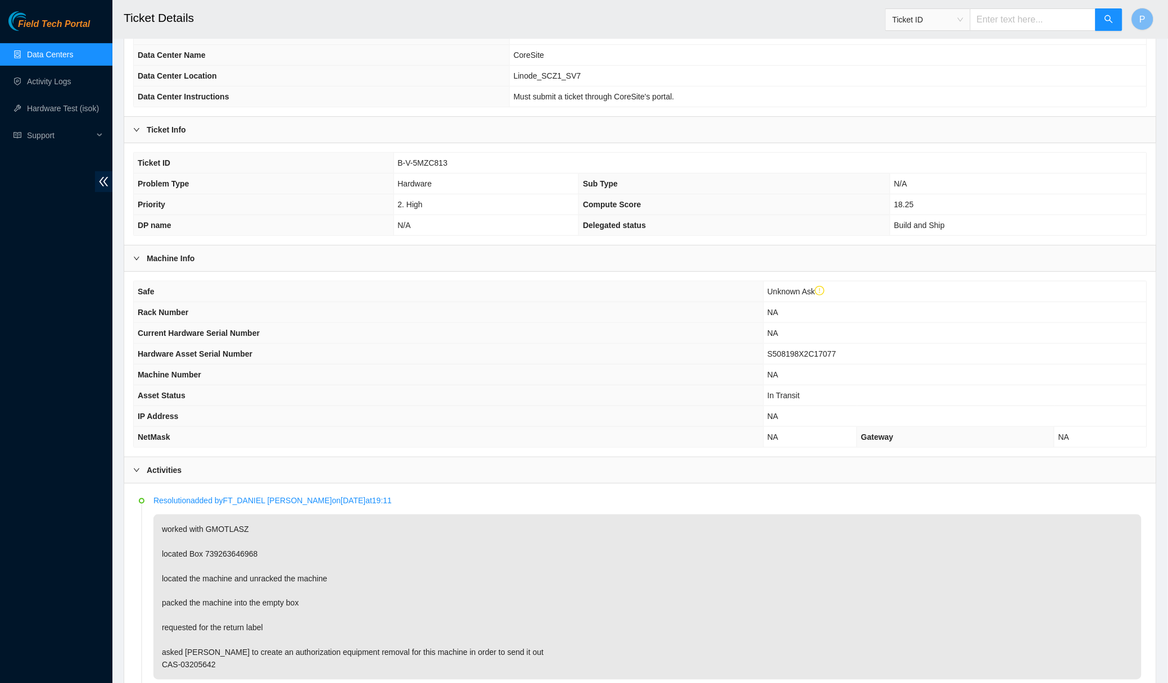
scroll to position [149, 0]
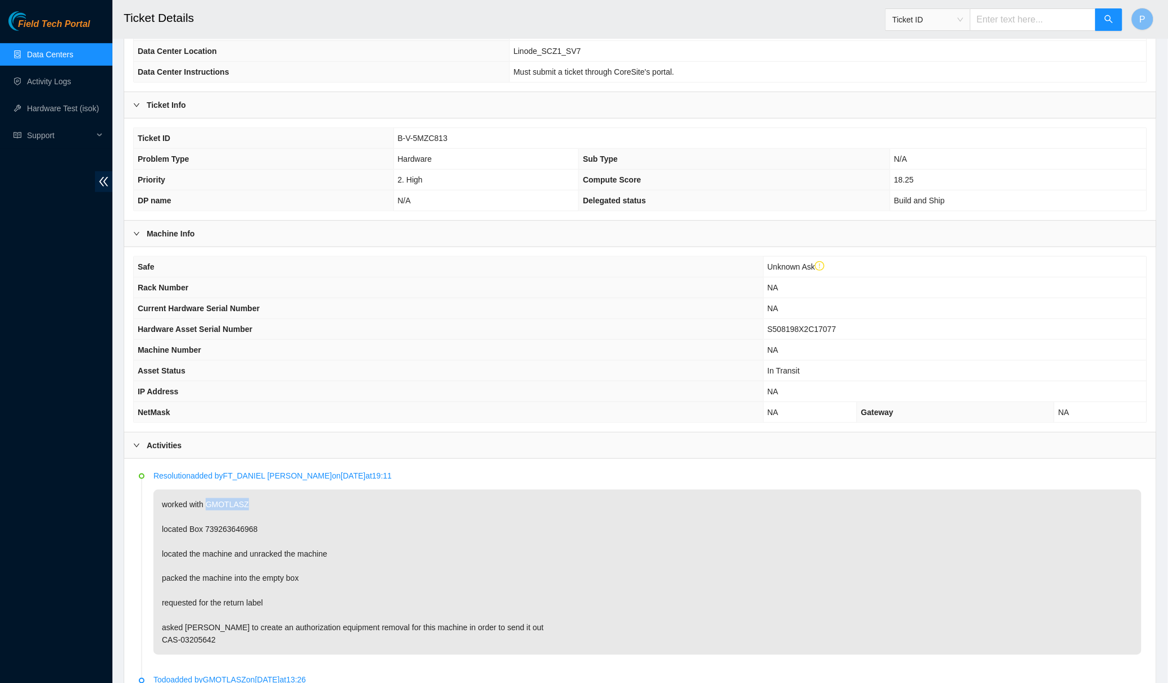
drag, startPoint x: 209, startPoint y: 494, endPoint x: 269, endPoint y: 492, distance: 60.2
click at [269, 492] on p "worked with GMOTLASZ located Box 739263646968 located the machine and unracked …" at bounding box center [647, 572] width 988 height 165
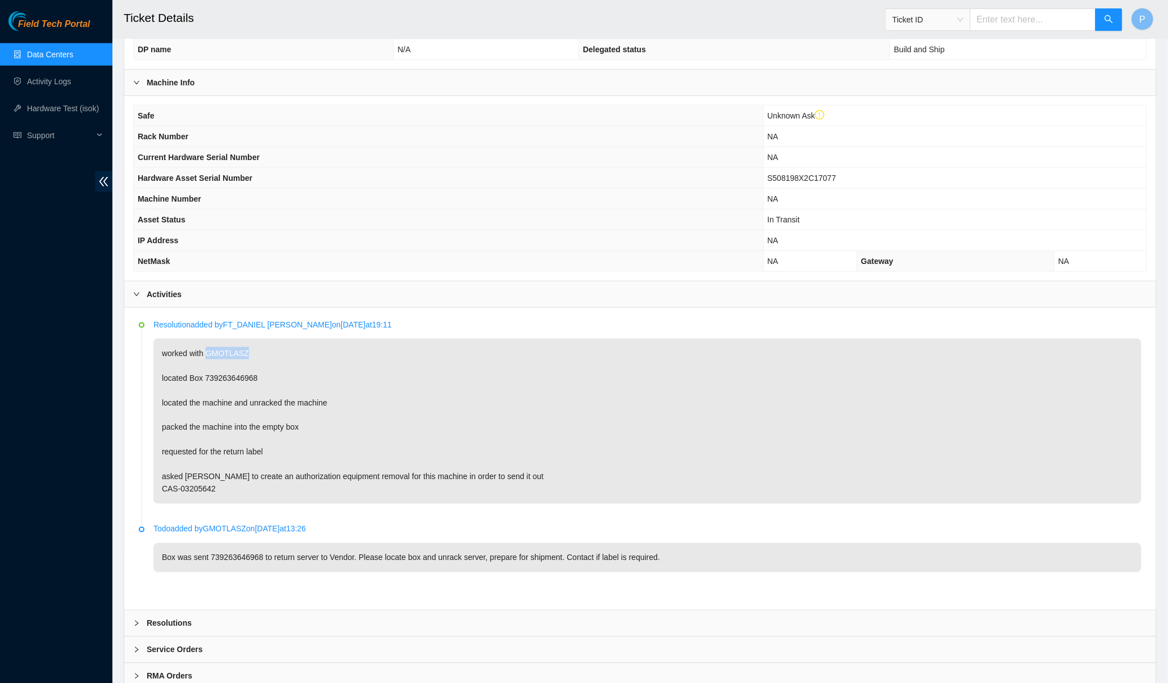
scroll to position [325, 0]
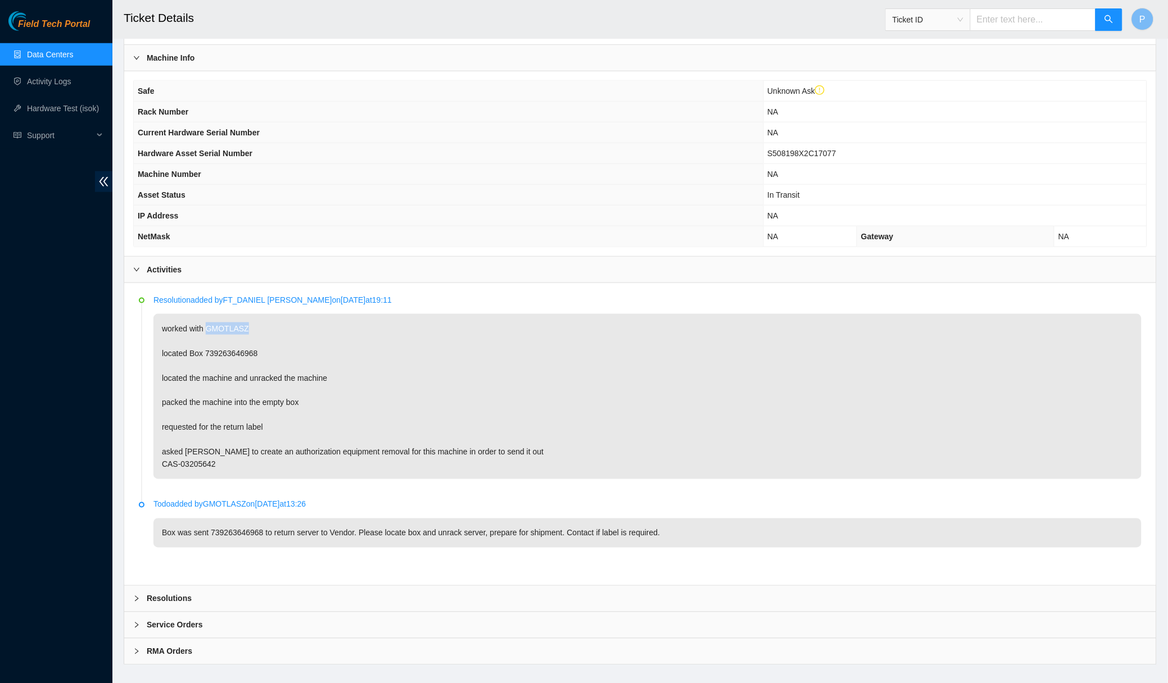
drag, startPoint x: 215, startPoint y: 489, endPoint x: 253, endPoint y: 496, distance: 38.8
click at [253, 498] on p "Todo added by GMOTLASZ on 2025-09-16 at 13:26" at bounding box center [647, 504] width 988 height 12
click at [516, 346] on p "worked with GMOTLASZ located Box 739263646968 located the machine and unracked …" at bounding box center [647, 396] width 988 height 165
click at [51, 51] on link "Data Centers" at bounding box center [50, 54] width 46 height 9
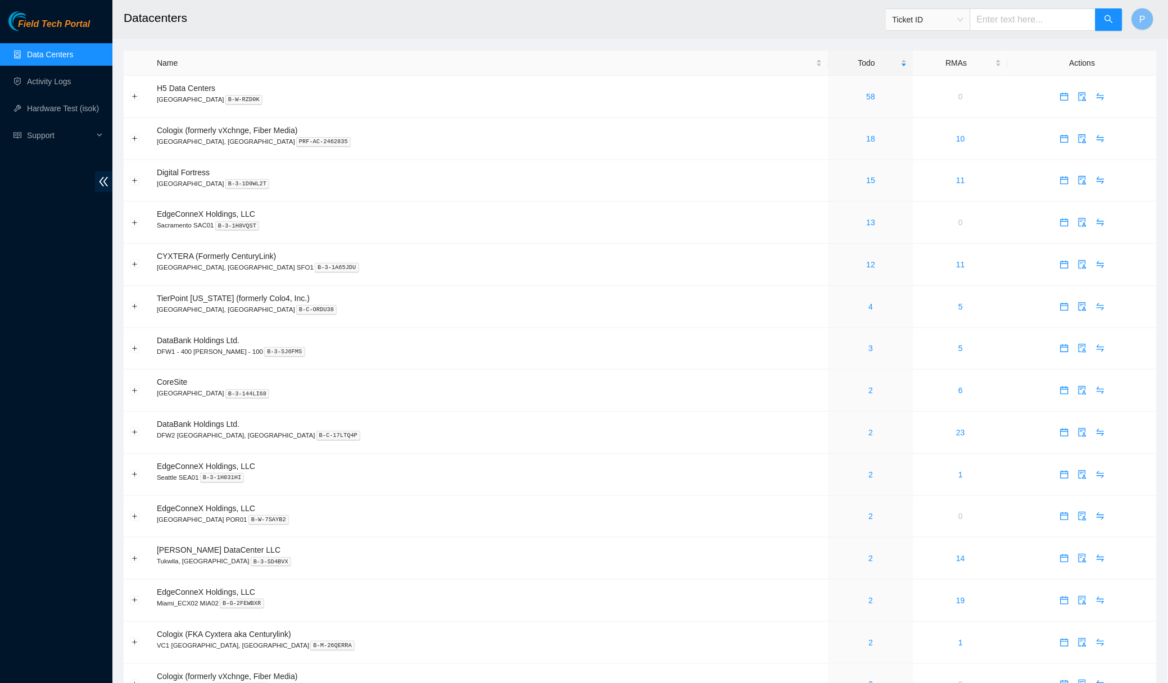
click at [645, 34] on h2 "Datacenters" at bounding box center [525, 18] width 802 height 36
click at [99, 179] on icon "double-left" at bounding box center [104, 182] width 12 height 12
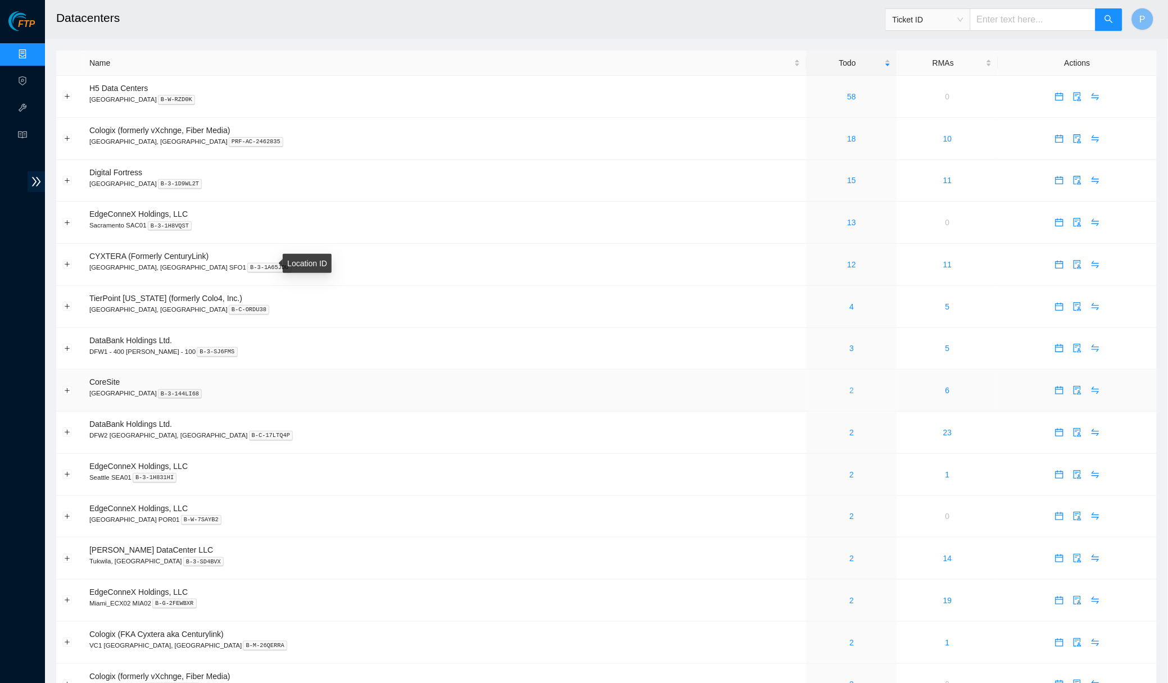
click at [850, 386] on link "2" at bounding box center [852, 390] width 4 height 9
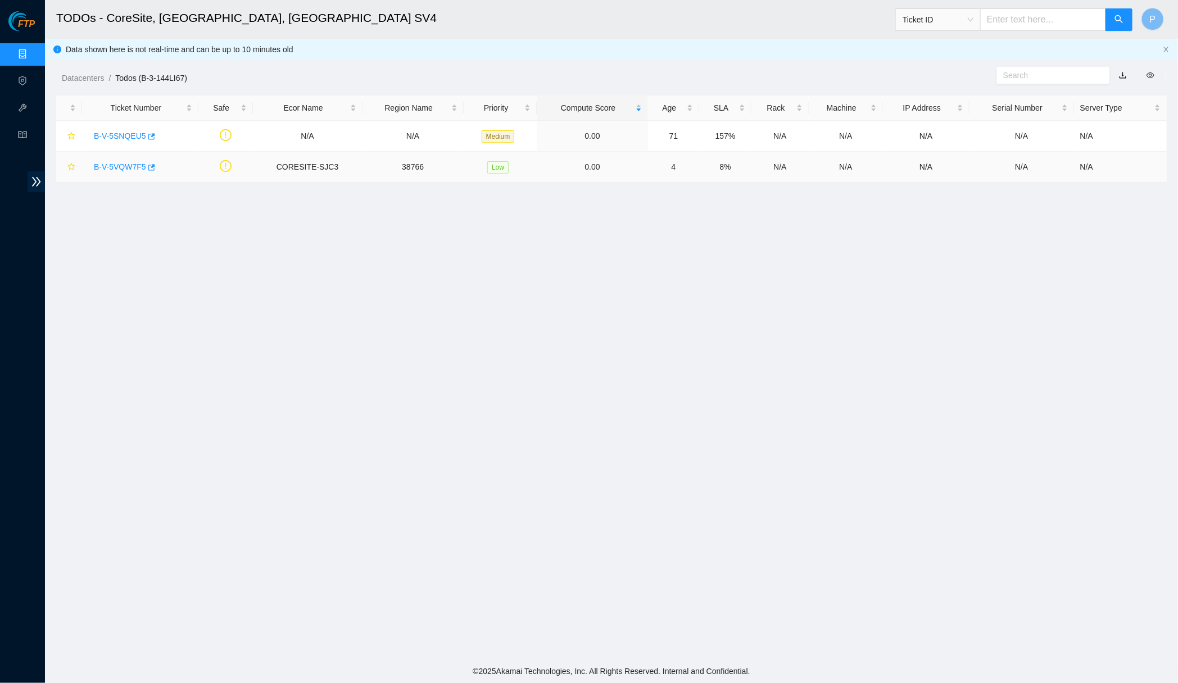
click at [116, 162] on link "B-V-5VQW7F5" at bounding box center [120, 166] width 52 height 9
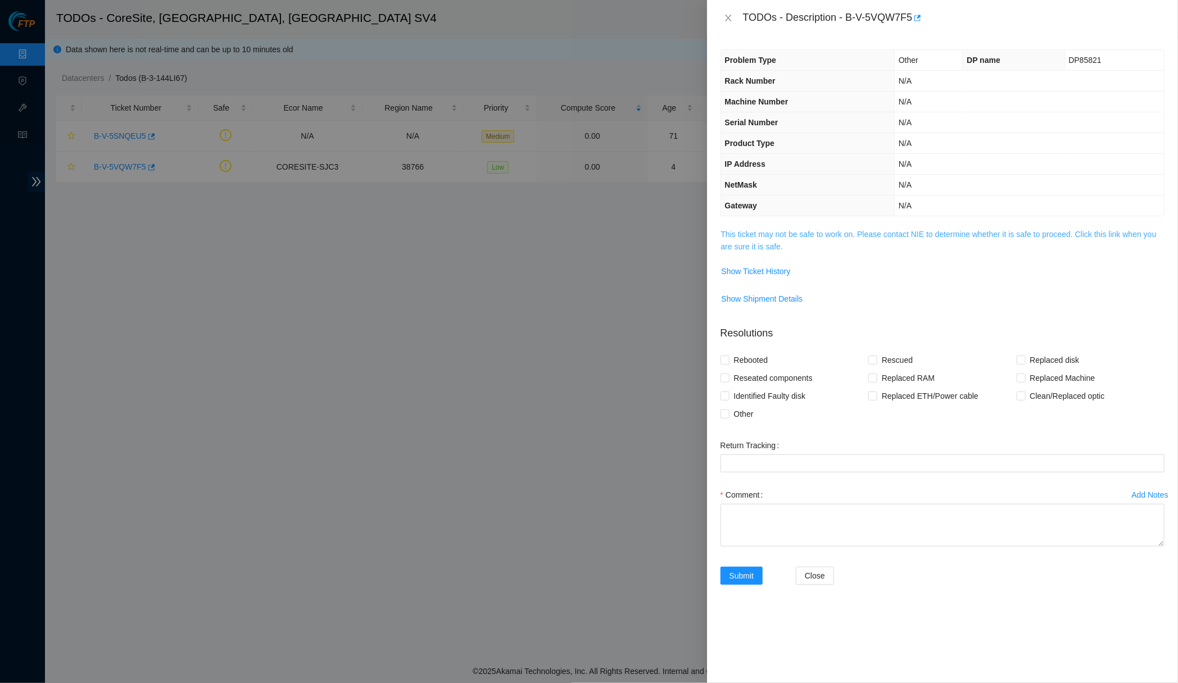
click at [849, 230] on link "This ticket may not be safe to work on. Please contact NIE to determine whether…" at bounding box center [938, 240] width 435 height 21
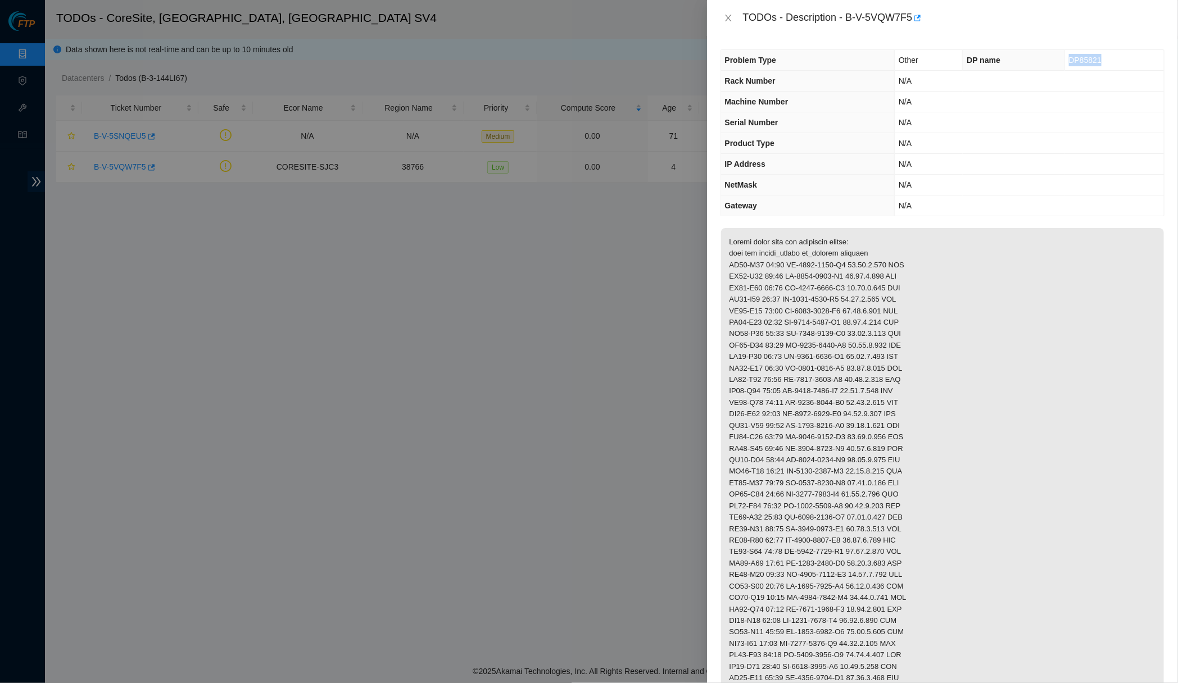
drag, startPoint x: 1096, startPoint y: 59, endPoint x: 1055, endPoint y: 62, distance: 41.7
click at [1064, 62] on td "DP85821" at bounding box center [1113, 60] width 99 height 21
copy span "DP85821"
click at [702, 140] on div at bounding box center [589, 341] width 1178 height 683
drag, startPoint x: 851, startPoint y: 17, endPoint x: 920, endPoint y: 15, distance: 69.1
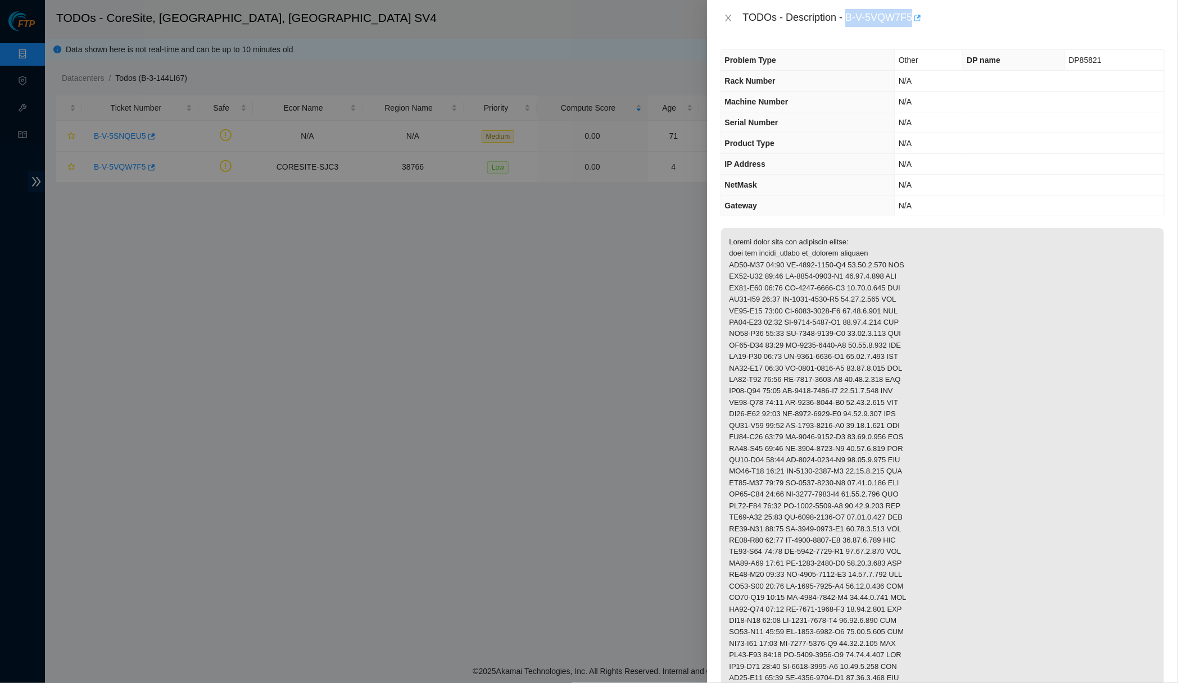
click at [920, 15] on div "TODOs - Description - B-V-5VQW7F5" at bounding box center [953, 18] width 421 height 18
click at [868, 16] on div "TODOs - Description - B-V-5VQW7F5" at bounding box center [953, 18] width 421 height 18
drag, startPoint x: 853, startPoint y: 16, endPoint x: 919, endPoint y: 15, distance: 65.7
click at [919, 15] on div "TODOs - Description - B-V-5VQW7F5" at bounding box center [953, 18] width 421 height 18
copy div "B-V-5VQW7F5"
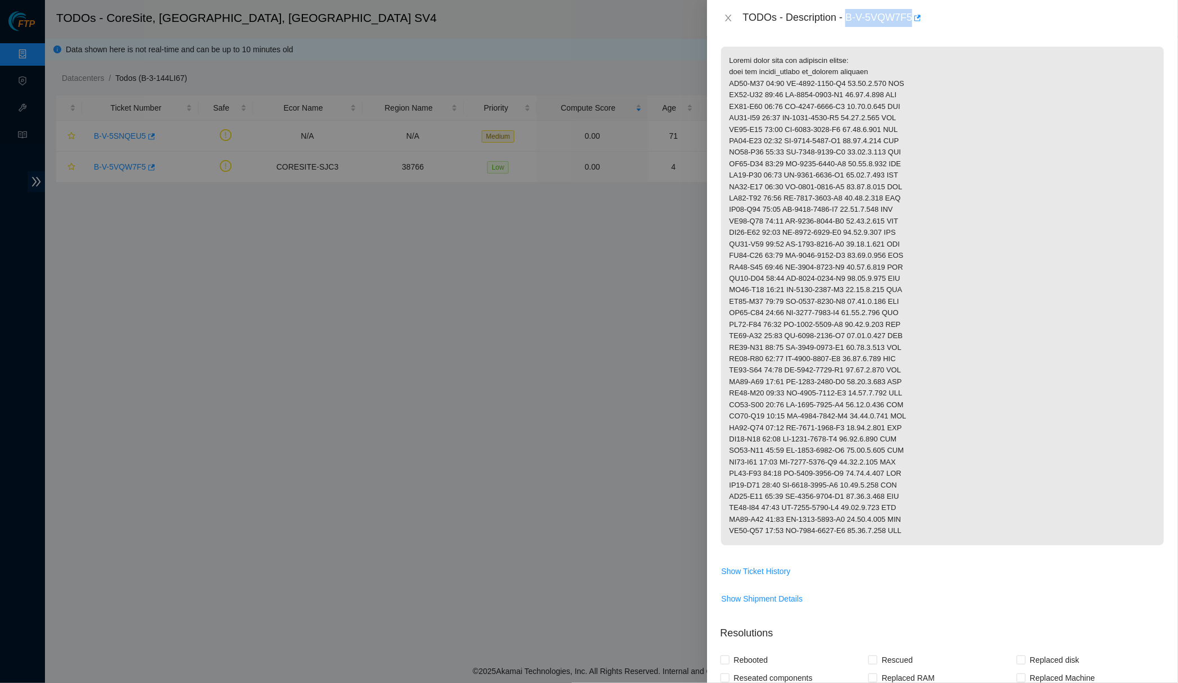
scroll to position [169, 0]
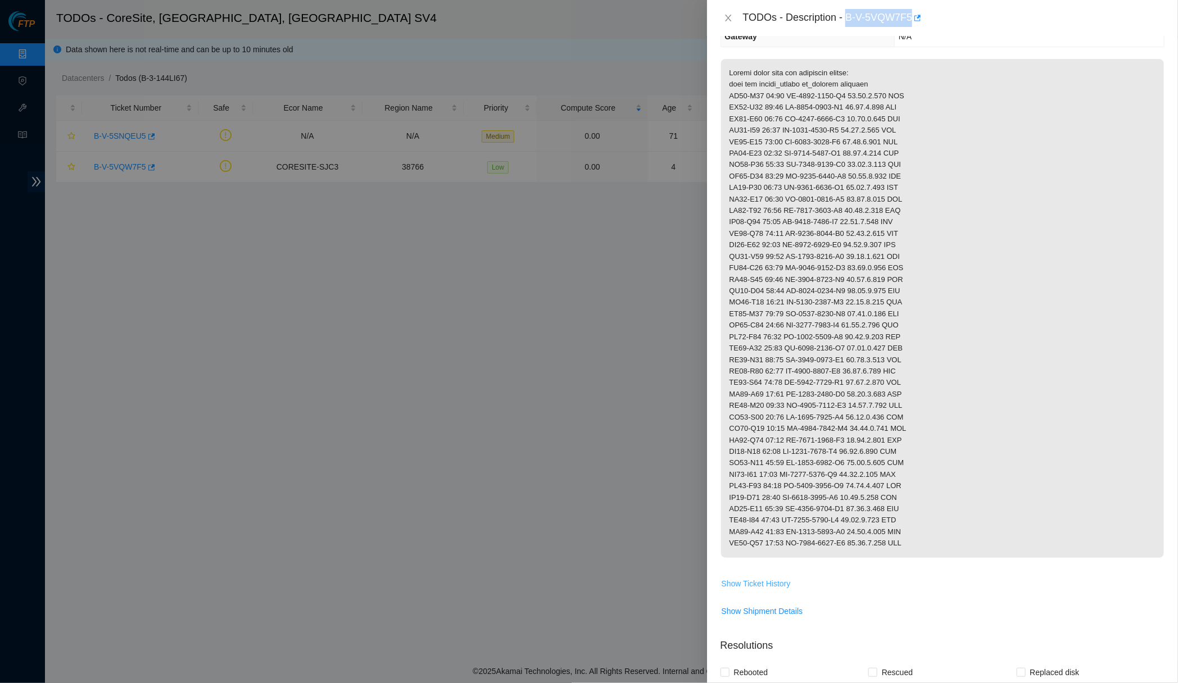
click at [751, 584] on span "Show Ticket History" at bounding box center [755, 584] width 69 height 12
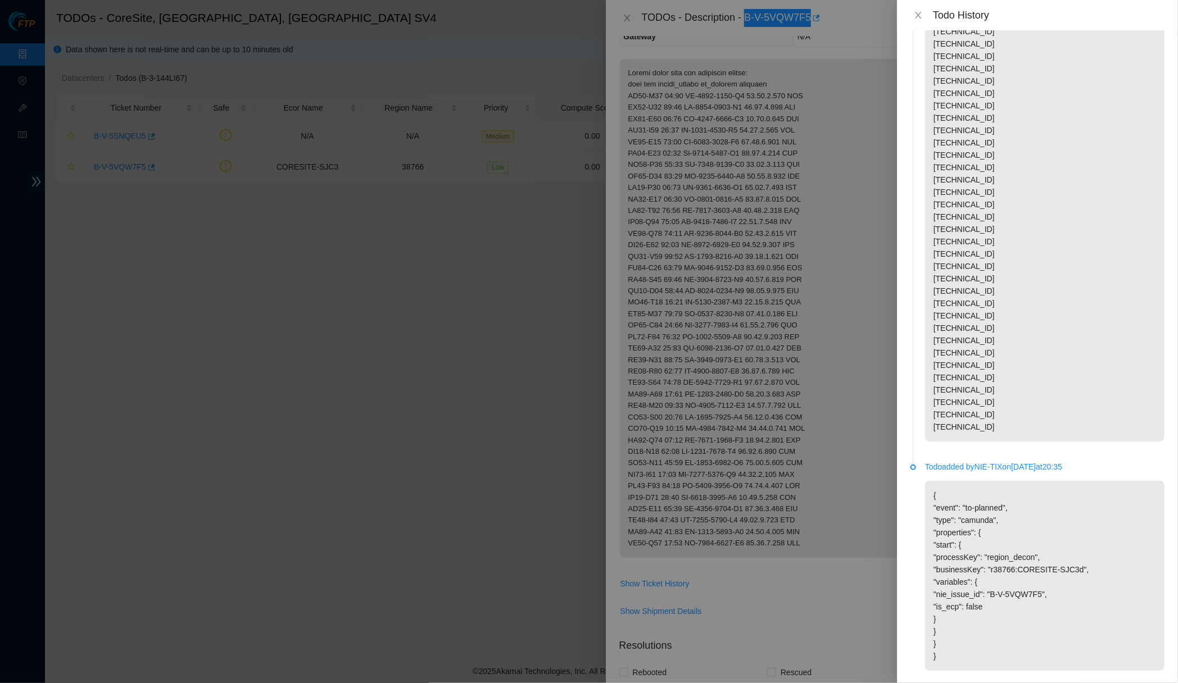
scroll to position [766, 0]
click at [947, 215] on p "Servers to remain 'On Hand' NIE: No Physical deconstruction required. Please de…" at bounding box center [1044, 156] width 239 height 573
click at [916, 12] on icon "close" at bounding box center [918, 15] width 6 height 7
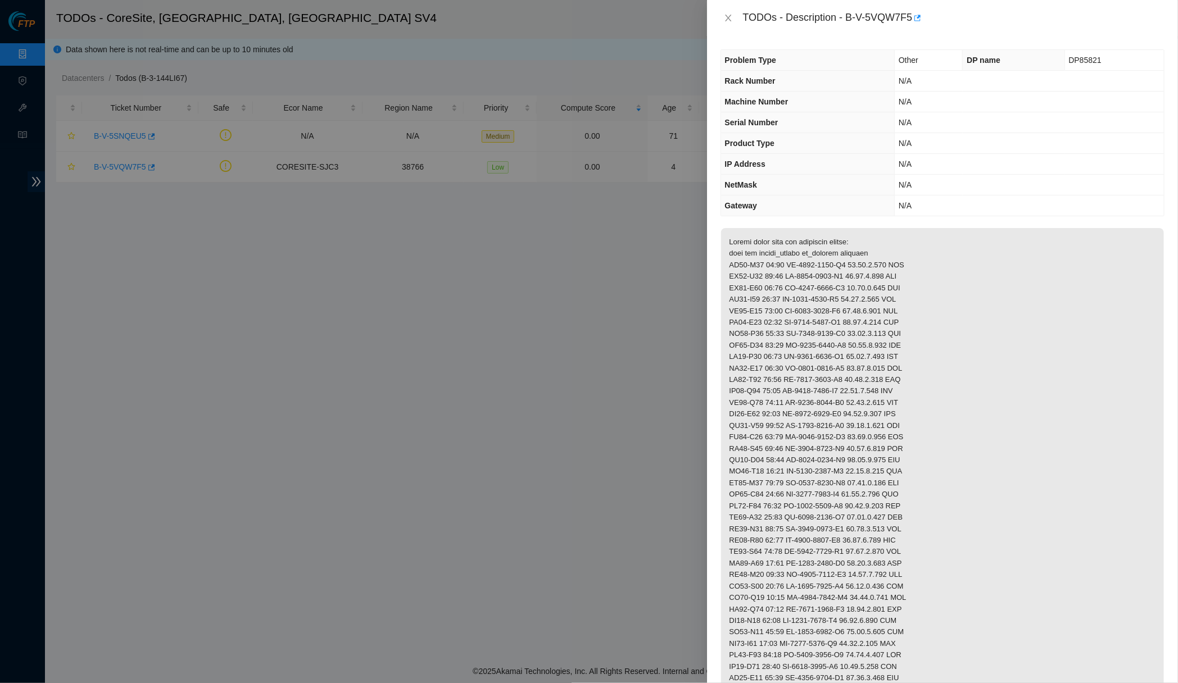
scroll to position [0, 0]
drag, startPoint x: 852, startPoint y: 17, endPoint x: 919, endPoint y: 14, distance: 66.4
click at [919, 14] on div "TODOs - Description - B-V-5VQW7F5" at bounding box center [953, 18] width 421 height 18
copy div "B-V-5VQW7F5"
click at [738, 190] on th "NetMask" at bounding box center [808, 185] width 174 height 21
